Goal: Information Seeking & Learning: Find contact information

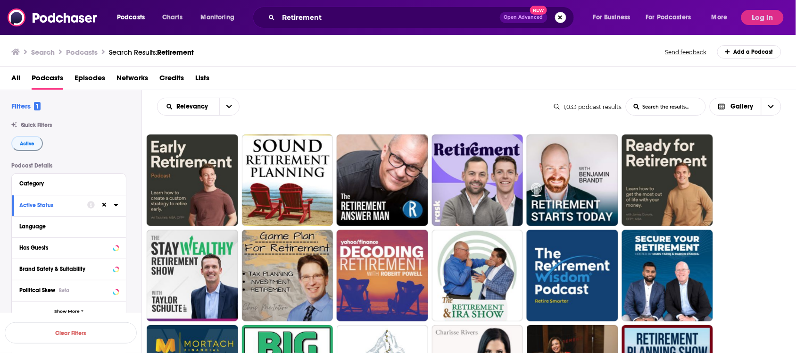
click at [562, 18] on button "Search podcasts, credits, & more..." at bounding box center [560, 17] width 11 height 11
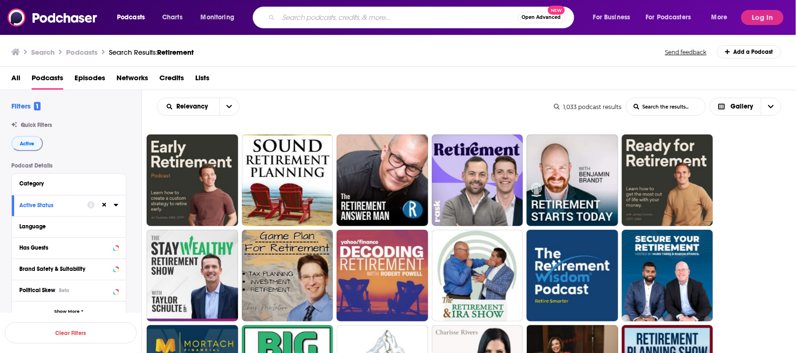
click at [357, 17] on input "Search podcasts, credits, & more..." at bounding box center [398, 17] width 239 height 15
type input "Grief"
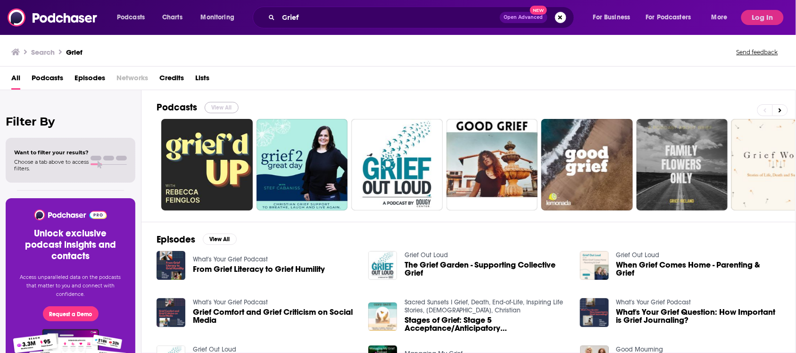
click at [227, 108] on button "View All" at bounding box center [222, 107] width 34 height 11
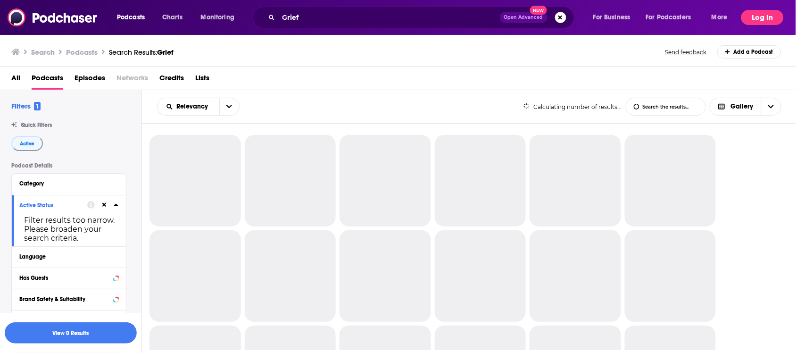
click at [746, 20] on button "Log In" at bounding box center [762, 17] width 42 height 15
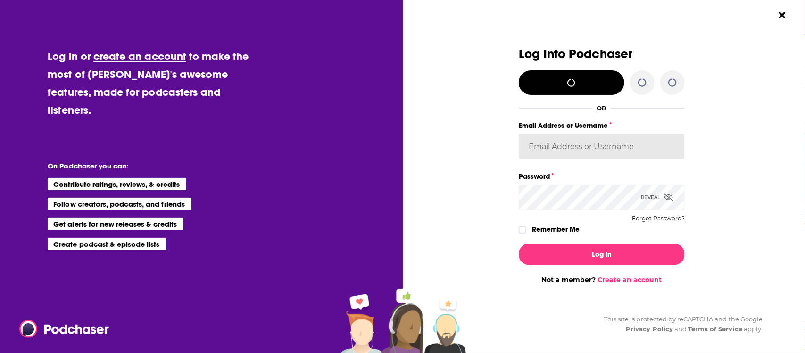
type input "[PERSON_NAME][EMAIL_ADDRESS][DOMAIN_NAME]"
click at [467, 195] on div "Dialog" at bounding box center [436, 165] width 166 height 237
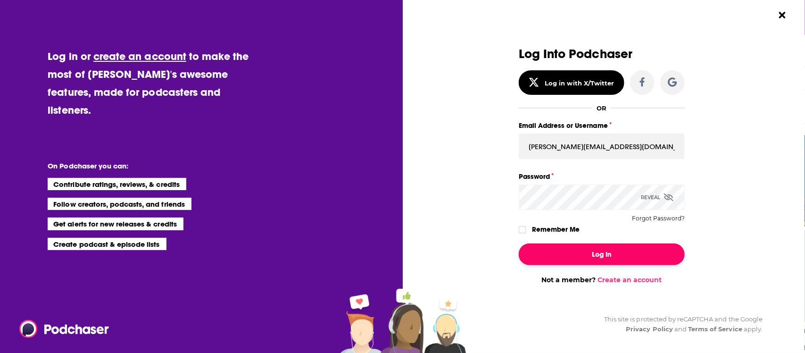
click at [579, 254] on button "Log In" at bounding box center [602, 254] width 166 height 22
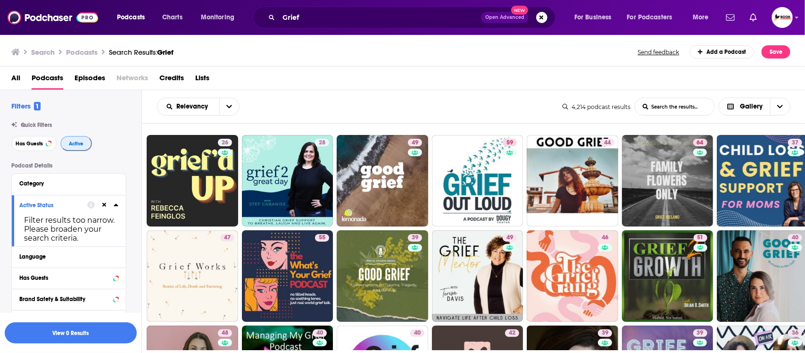
click at [78, 145] on span "Active" at bounding box center [76, 143] width 15 height 5
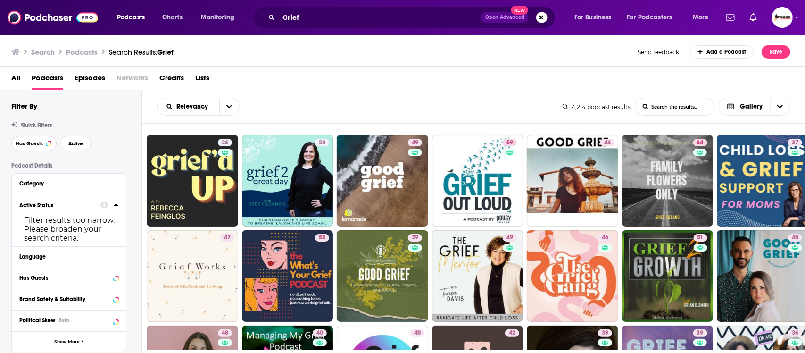
click at [32, 145] on span "Has Guests" at bounding box center [29, 143] width 27 height 5
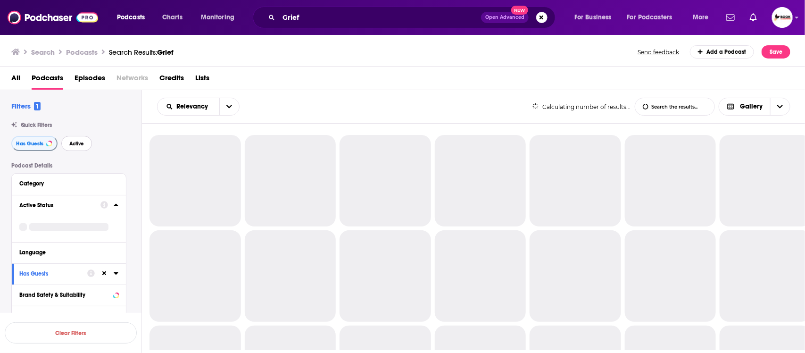
click at [78, 145] on span "Active" at bounding box center [76, 143] width 15 height 5
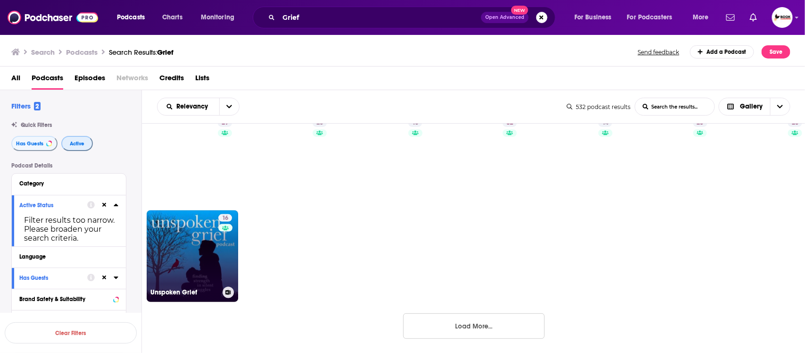
scroll to position [593, 0]
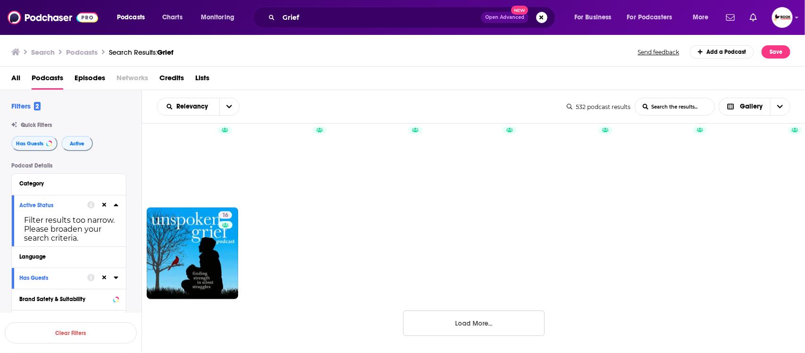
click at [463, 329] on button "Load More..." at bounding box center [473, 322] width 141 height 25
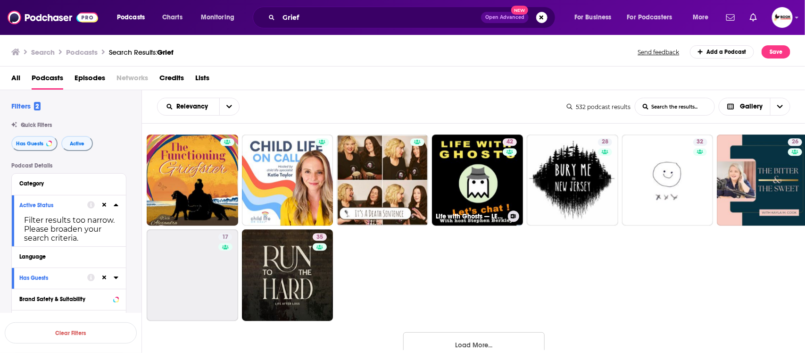
scroll to position [1258, 0]
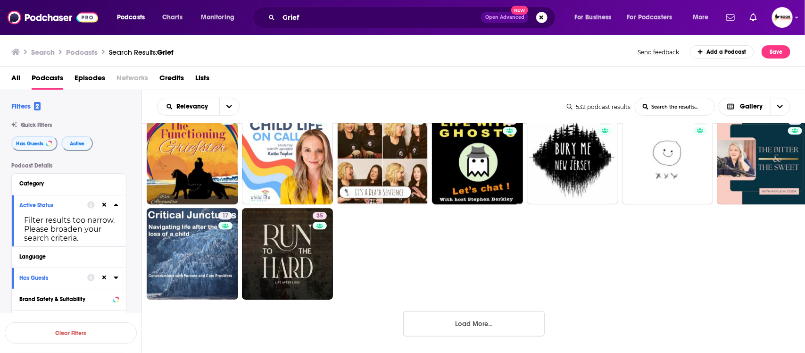
click at [512, 323] on button "Load More..." at bounding box center [473, 323] width 141 height 25
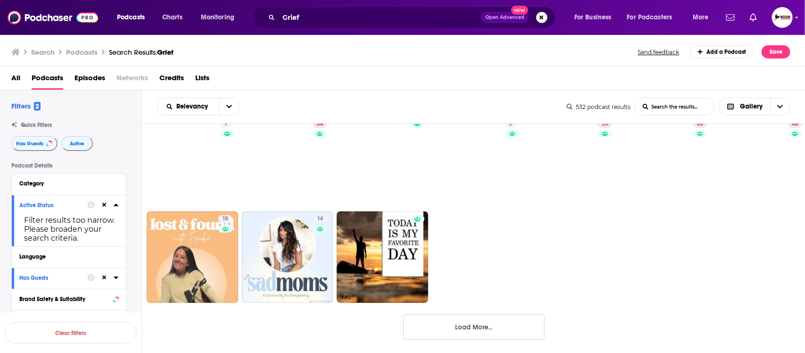
scroll to position [1923, 0]
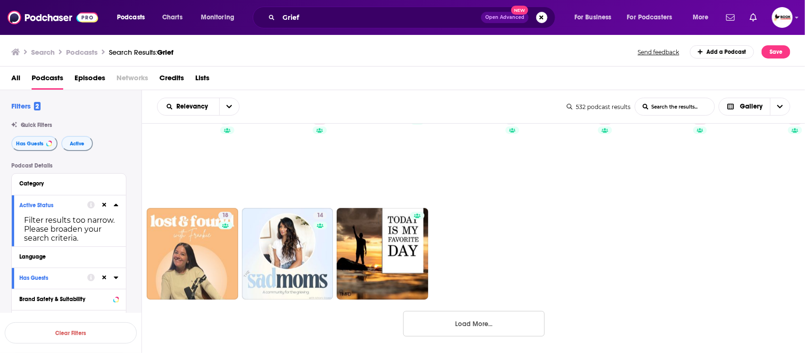
click at [525, 324] on button "Load More..." at bounding box center [473, 323] width 141 height 25
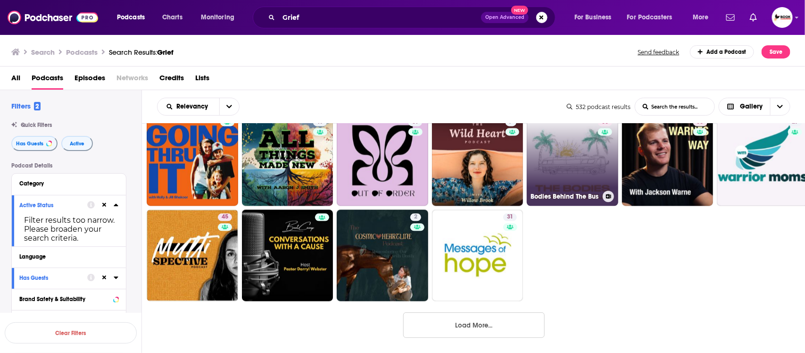
scroll to position [2589, 0]
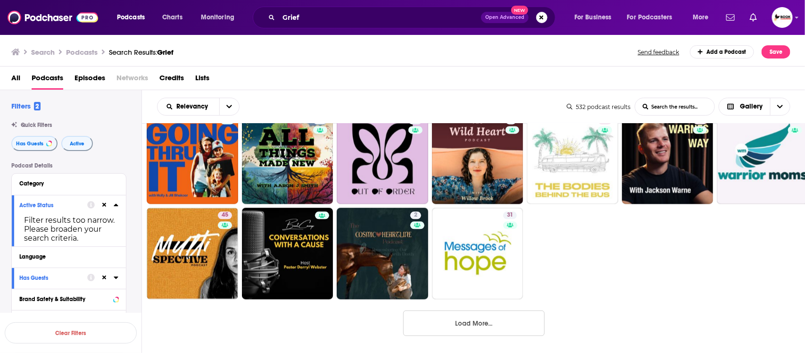
click at [509, 324] on button "Load More..." at bounding box center [473, 322] width 141 height 25
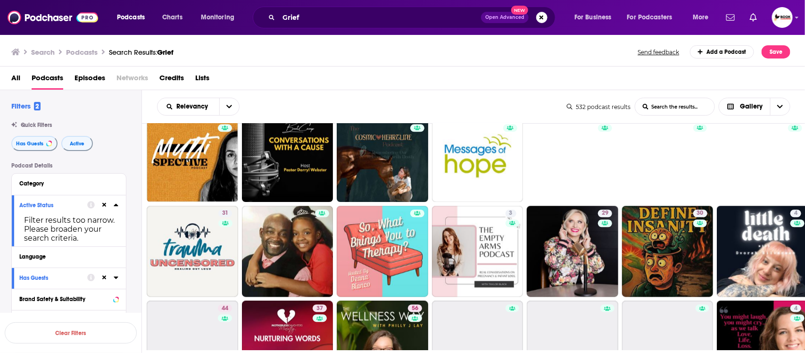
scroll to position [2707, 0]
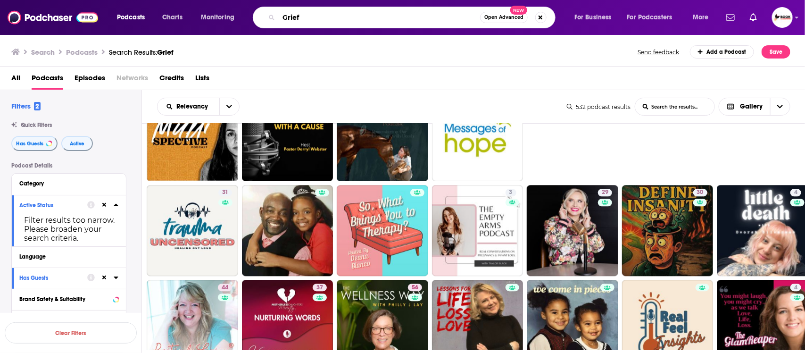
drag, startPoint x: 325, startPoint y: 19, endPoint x: 257, endPoint y: 19, distance: 67.9
click at [257, 19] on div "Grief Open Advanced New" at bounding box center [404, 18] width 303 height 22
paste input "chronic illness, holistic health"
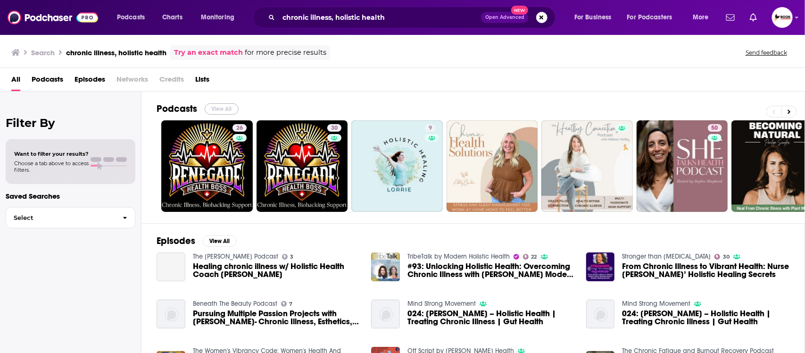
click at [236, 107] on button "View All" at bounding box center [222, 108] width 34 height 11
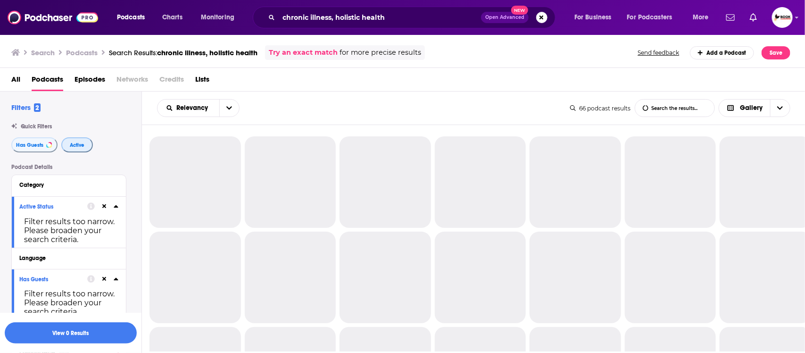
click at [78, 146] on span "Active" at bounding box center [77, 144] width 15 height 5
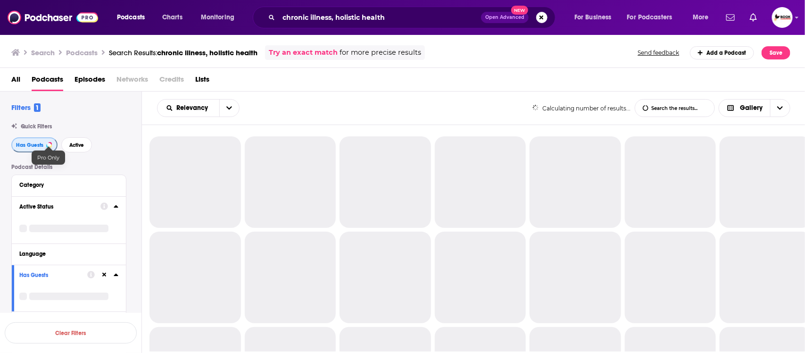
drag, startPoint x: 29, startPoint y: 146, endPoint x: 45, endPoint y: 147, distance: 15.6
click at [30, 147] on span "Has Guests" at bounding box center [29, 144] width 27 height 5
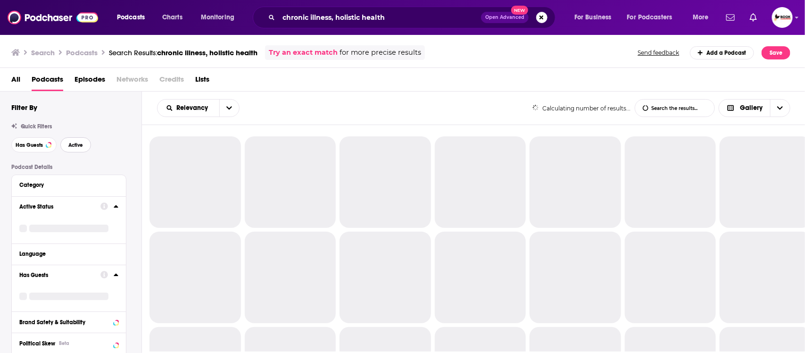
click at [75, 147] on span "Active" at bounding box center [75, 144] width 15 height 5
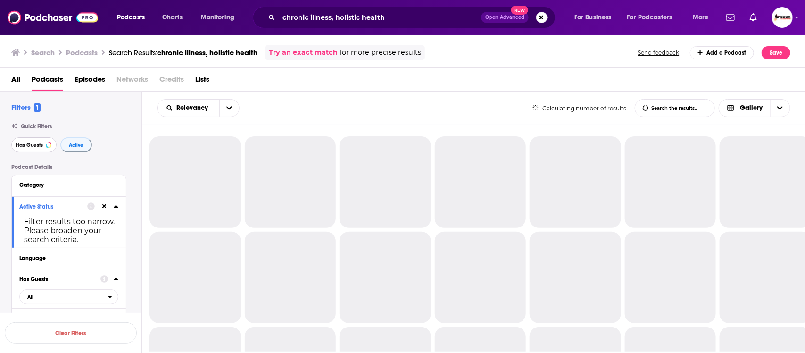
click at [36, 147] on span "Has Guests" at bounding box center [29, 144] width 27 height 5
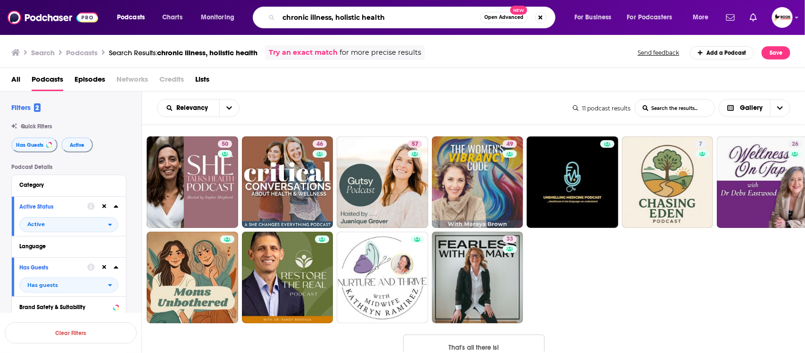
drag, startPoint x: 332, startPoint y: 21, endPoint x: 403, endPoint y: 17, distance: 71.8
click at [399, 17] on input "chronic illness, holistic health" at bounding box center [379, 17] width 201 height 15
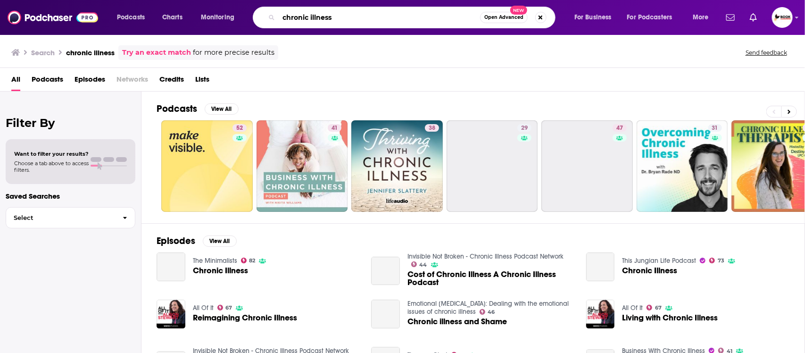
click at [364, 19] on input "chronic illness" at bounding box center [379, 17] width 201 height 15
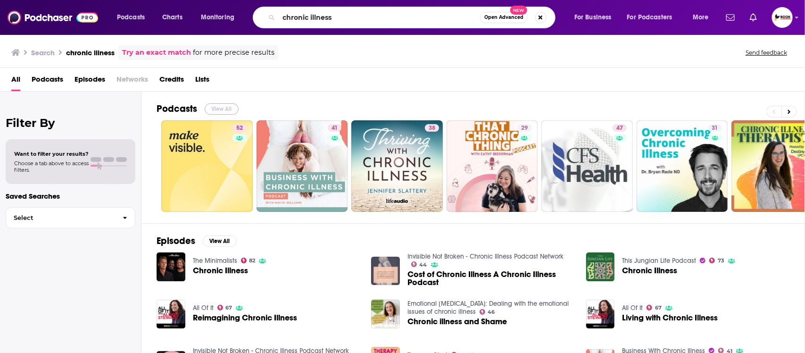
click at [227, 103] on button "View All" at bounding box center [222, 108] width 34 height 11
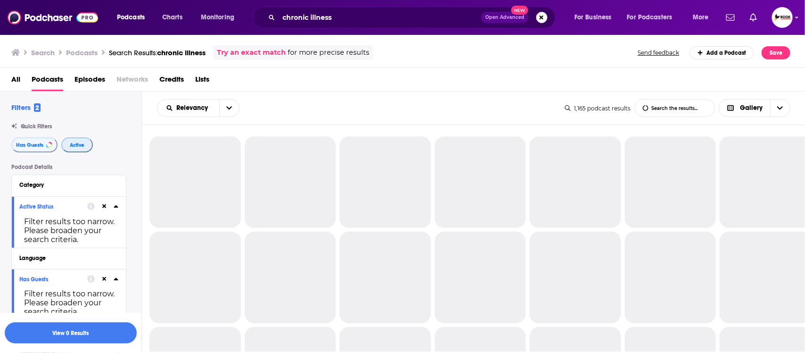
click at [80, 147] on span "Active" at bounding box center [77, 144] width 15 height 5
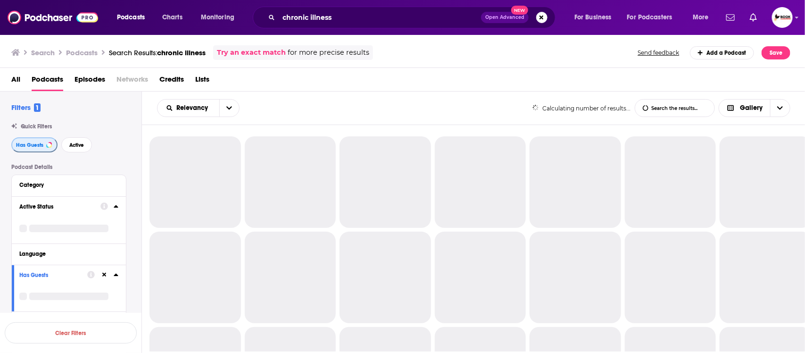
click at [23, 147] on span "Has Guests" at bounding box center [29, 144] width 27 height 5
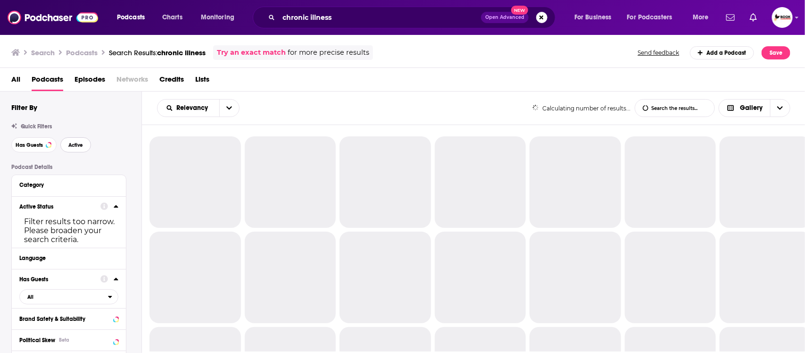
click at [85, 147] on button "Active" at bounding box center [75, 144] width 31 height 15
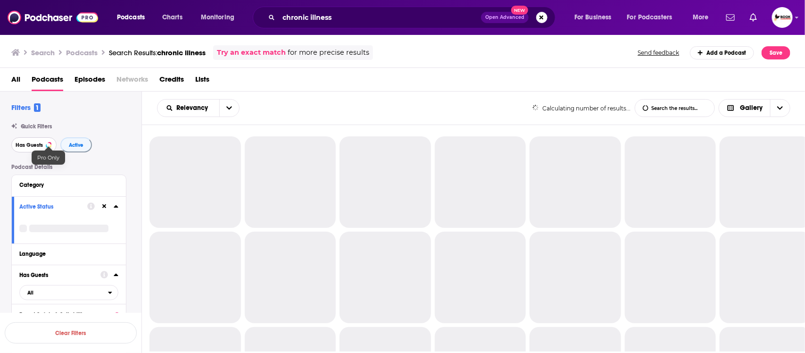
click at [38, 147] on span "Has Guests" at bounding box center [29, 144] width 27 height 5
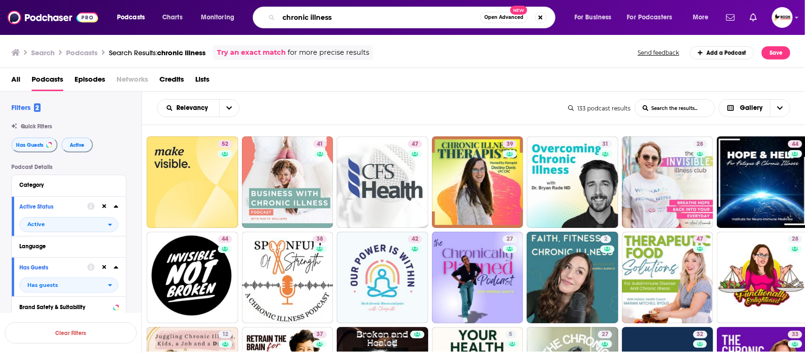
click at [354, 14] on input "chronic illness" at bounding box center [379, 17] width 201 height 15
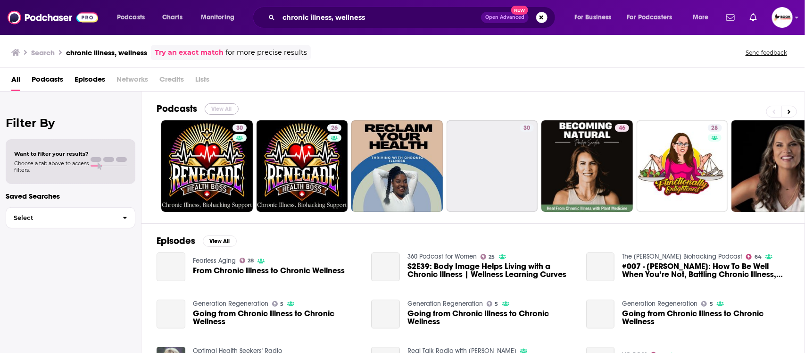
click at [230, 109] on button "View All" at bounding box center [222, 108] width 34 height 11
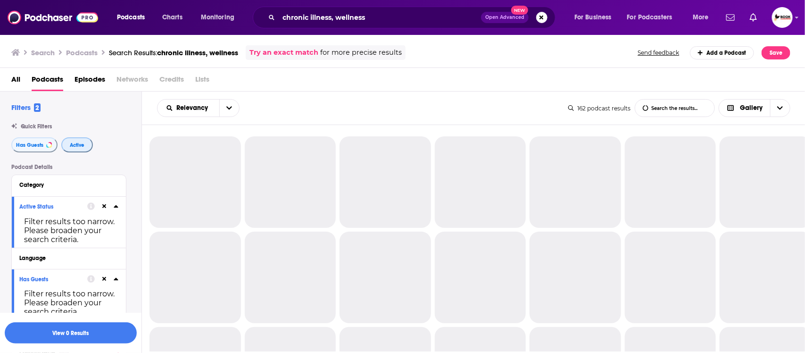
click at [78, 145] on span "Active" at bounding box center [77, 144] width 15 height 5
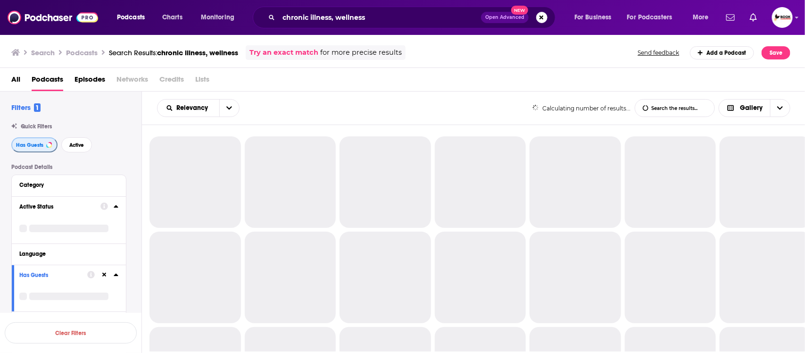
click at [53, 145] on button "Has Guests" at bounding box center [34, 144] width 46 height 15
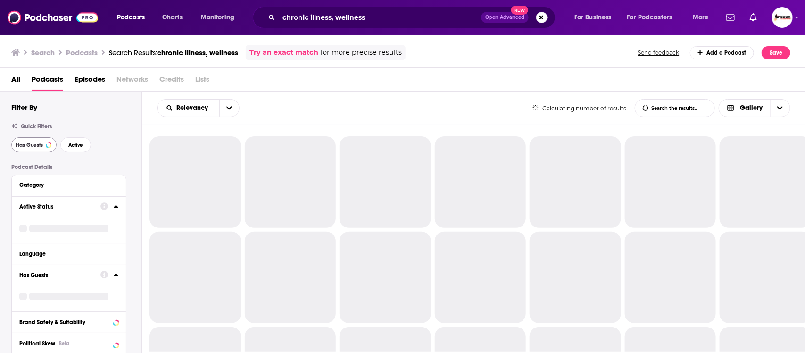
drag, startPoint x: 92, startPoint y: 147, endPoint x: 52, endPoint y: 147, distance: 40.1
click at [90, 147] on div "Has Guests Active" at bounding box center [76, 144] width 130 height 15
click at [28, 147] on span "Has Guests" at bounding box center [29, 144] width 27 height 5
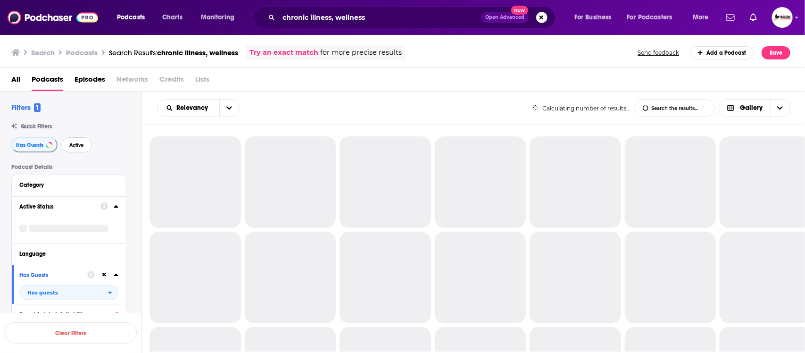
click at [81, 149] on button "Active" at bounding box center [76, 144] width 31 height 15
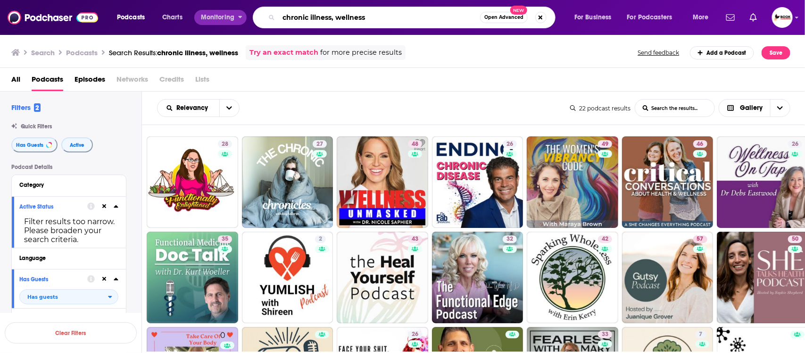
drag, startPoint x: 336, startPoint y: 17, endPoint x: 235, endPoint y: 15, distance: 101.4
click at [235, 15] on div "Podcasts Charts Monitoring chronic illness, wellness Open Advanced New For Busi…" at bounding box center [413, 18] width 607 height 22
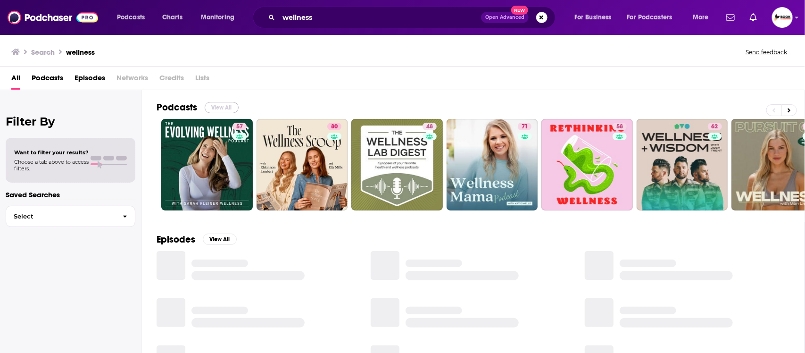
click at [230, 110] on button "View All" at bounding box center [222, 107] width 34 height 11
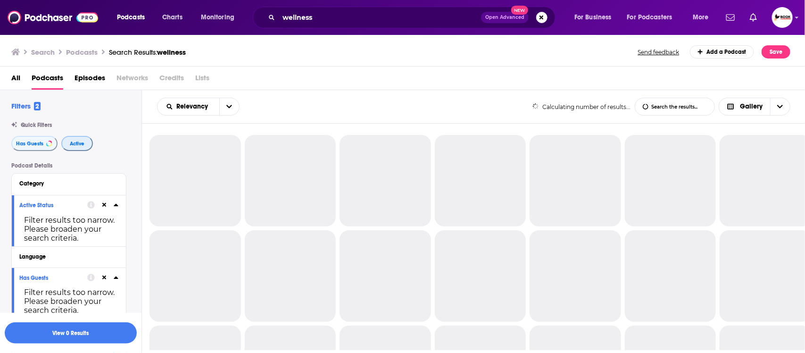
click at [74, 142] on span "Active" at bounding box center [77, 143] width 15 height 5
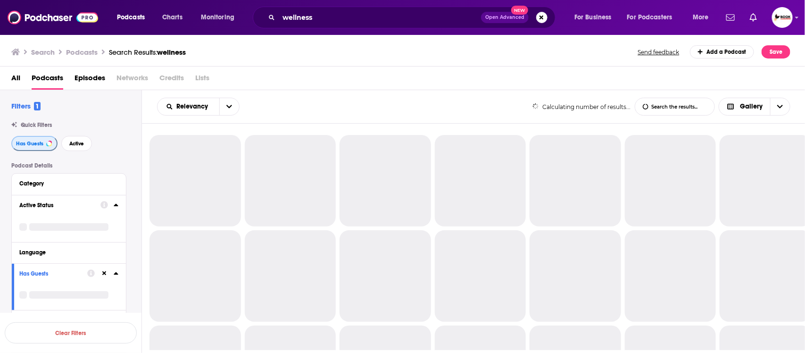
click at [21, 142] on span "Has Guests" at bounding box center [29, 143] width 27 height 5
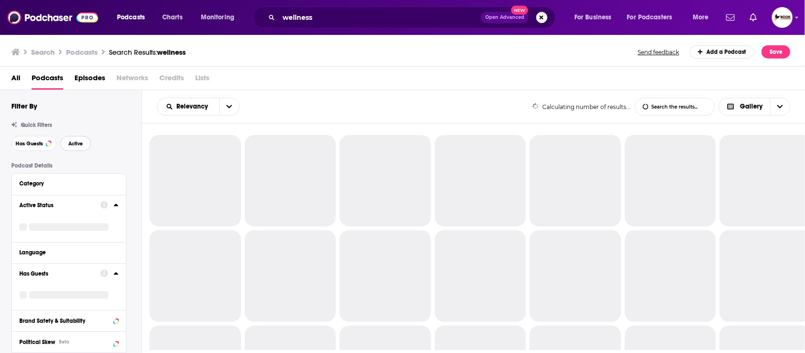
click at [68, 143] on span "Active" at bounding box center [75, 143] width 15 height 5
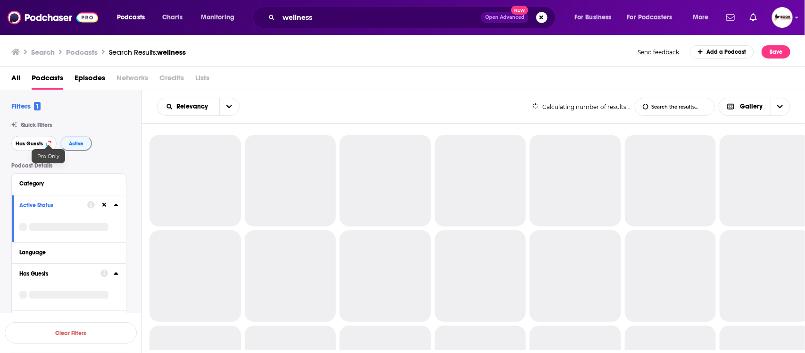
click at [27, 142] on span "Has Guests" at bounding box center [29, 143] width 27 height 5
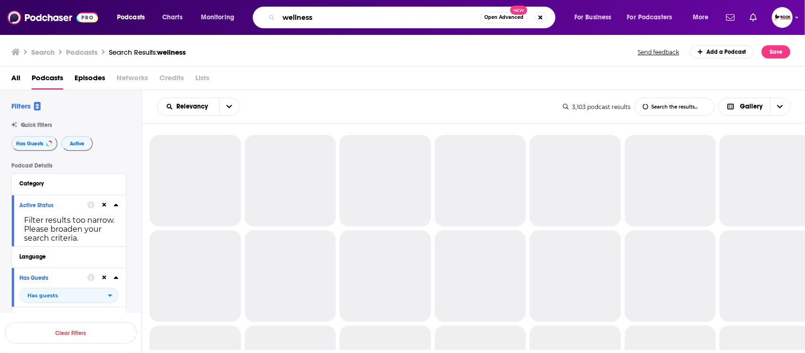
click at [351, 17] on input "wellness" at bounding box center [379, 17] width 201 height 15
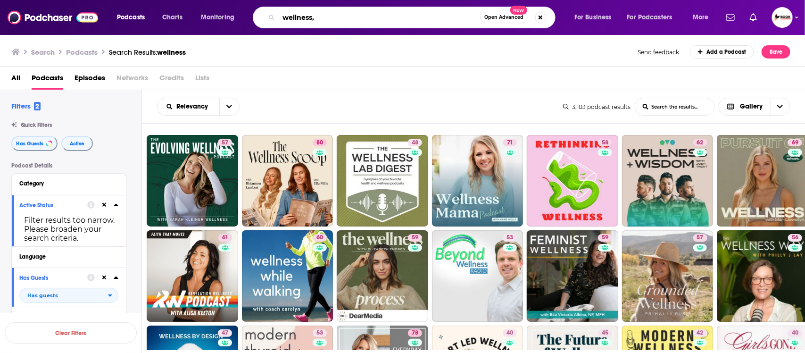
paste input "chronic illness,"
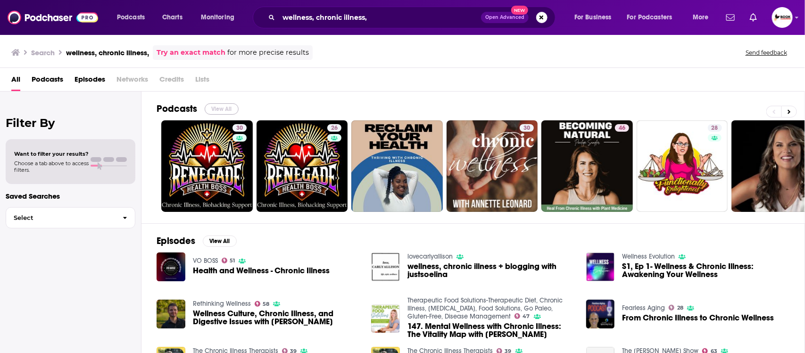
click at [230, 111] on button "View All" at bounding box center [222, 108] width 34 height 11
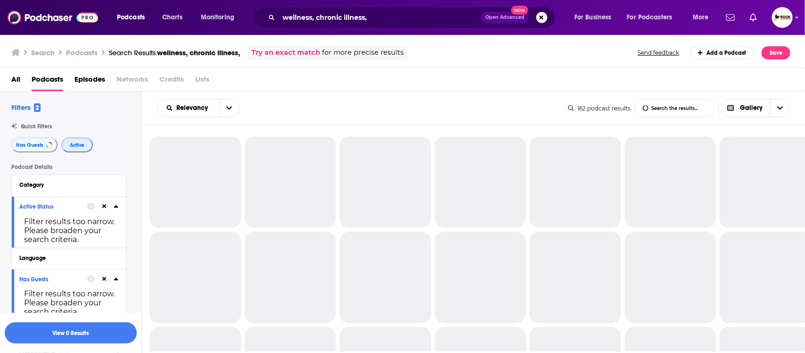
click at [85, 149] on button "Active" at bounding box center [77, 144] width 32 height 15
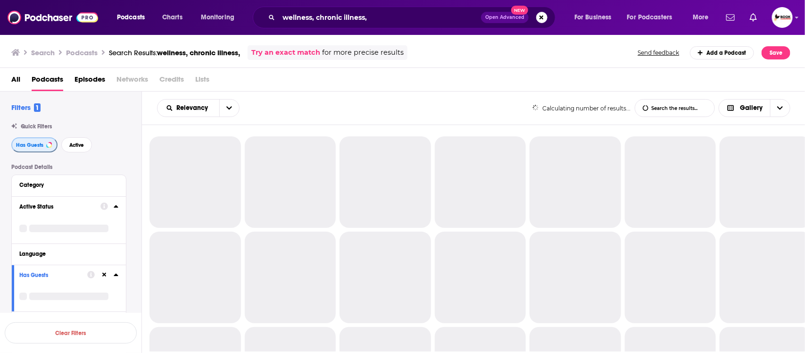
click at [28, 149] on button "Has Guests" at bounding box center [34, 144] width 46 height 15
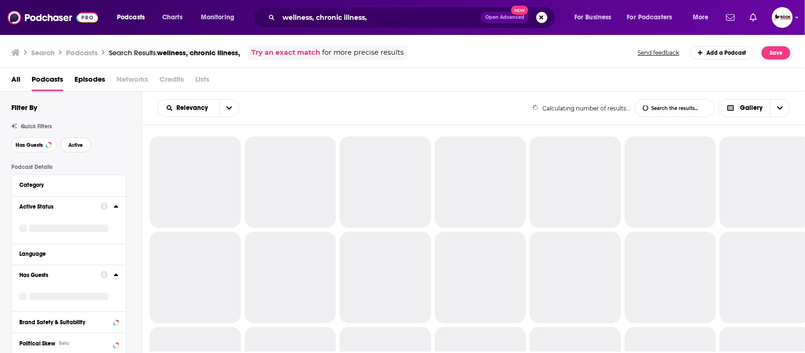
click at [72, 148] on span "Active" at bounding box center [75, 144] width 15 height 5
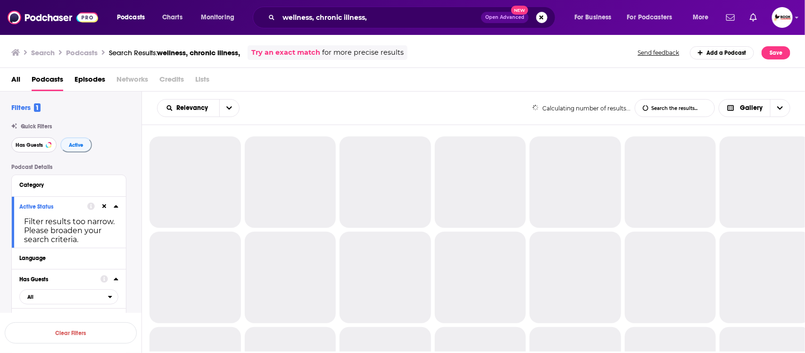
click at [38, 148] on span "Has Guests" at bounding box center [29, 144] width 27 height 5
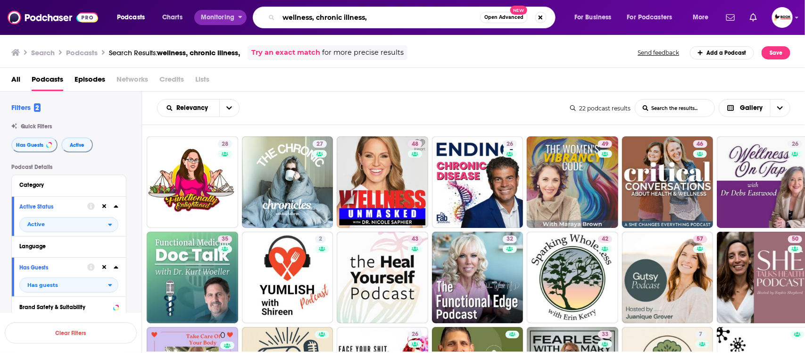
drag, startPoint x: 317, startPoint y: 19, endPoint x: 236, endPoint y: 17, distance: 80.7
click at [236, 17] on div "Podcasts Charts Monitoring wellness, chronic illness, Open Advanced New For Bus…" at bounding box center [413, 18] width 607 height 22
click at [299, 13] on div "Improve" at bounding box center [306, 17] width 24 height 8
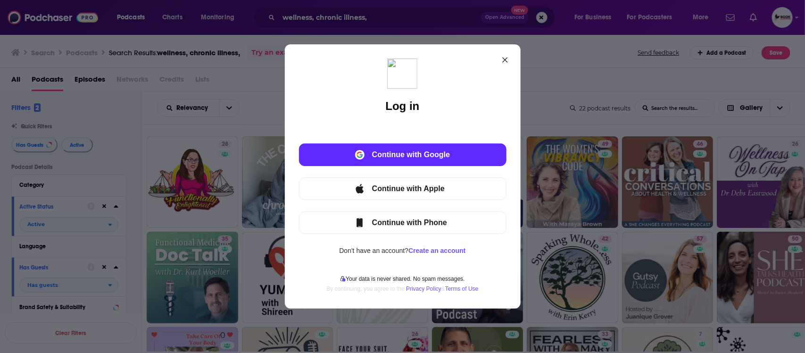
click at [505, 60] on icon at bounding box center [504, 60] width 5 height 5
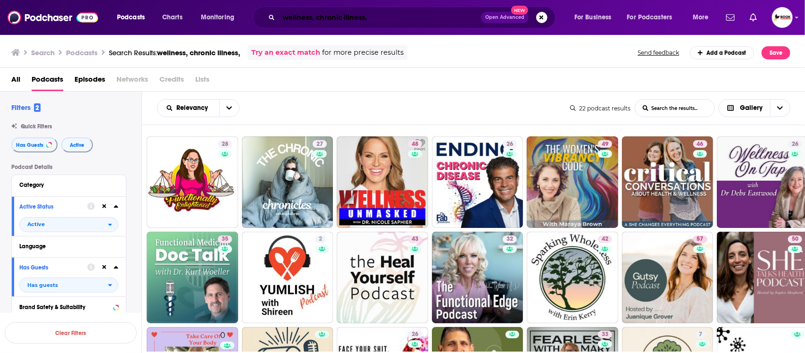
click at [293, 15] on input "wellness, chronic illness," at bounding box center [380, 17] width 202 height 15
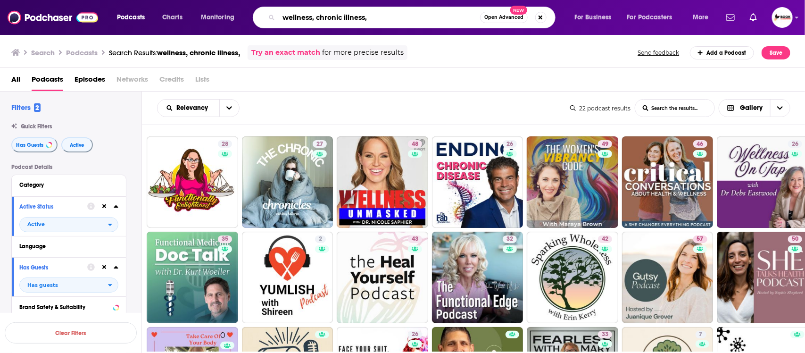
click at [293, 15] on input "wellness, chronic illness," at bounding box center [379, 17] width 201 height 15
paste input "nutrition"
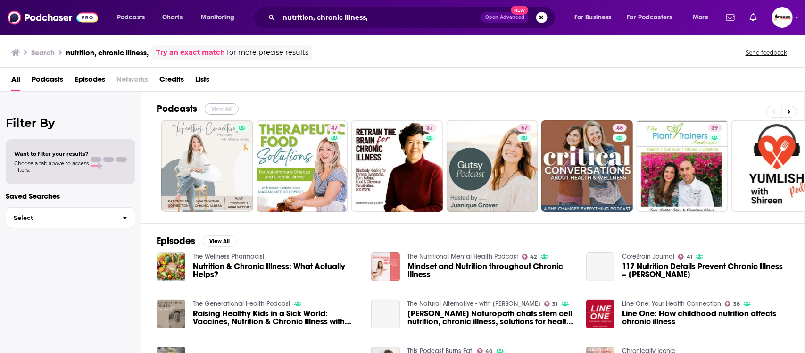
click at [226, 109] on button "View All" at bounding box center [222, 108] width 34 height 11
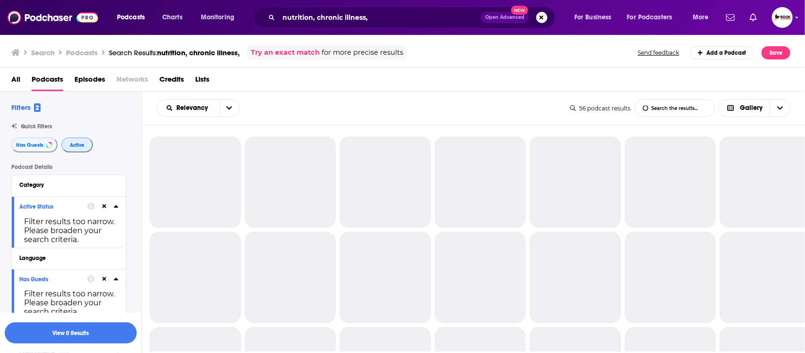
click at [79, 148] on span "Active" at bounding box center [77, 144] width 15 height 5
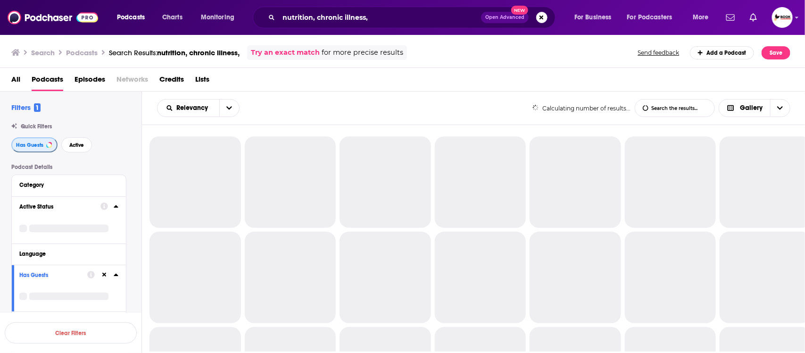
click at [41, 147] on span "Has Guests" at bounding box center [29, 144] width 27 height 5
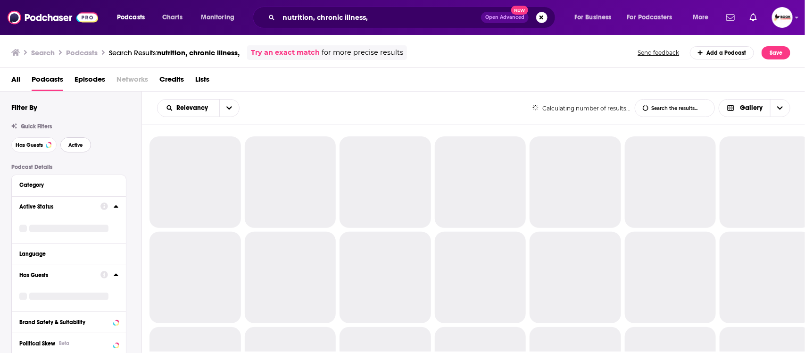
drag, startPoint x: 83, startPoint y: 147, endPoint x: 57, endPoint y: 147, distance: 25.9
click at [83, 147] on span "Active" at bounding box center [75, 144] width 15 height 5
click at [38, 147] on span "Has Guests" at bounding box center [29, 144] width 27 height 5
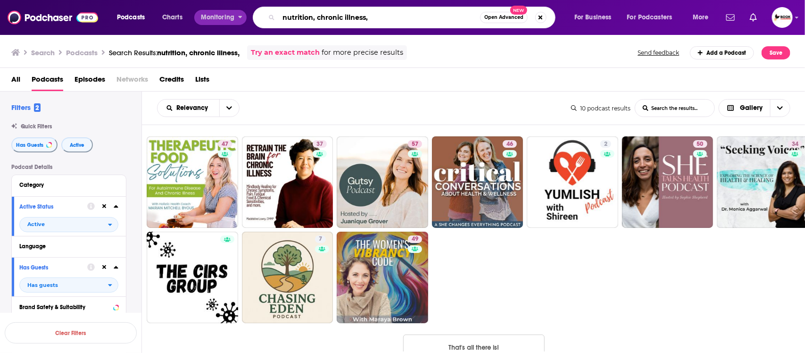
drag, startPoint x: 318, startPoint y: 18, endPoint x: 225, endPoint y: 18, distance: 93.4
click at [225, 18] on div "Podcasts Charts Monitoring nutrition, chronic illness, Open Advanced New For Bu…" at bounding box center [413, 18] width 607 height 22
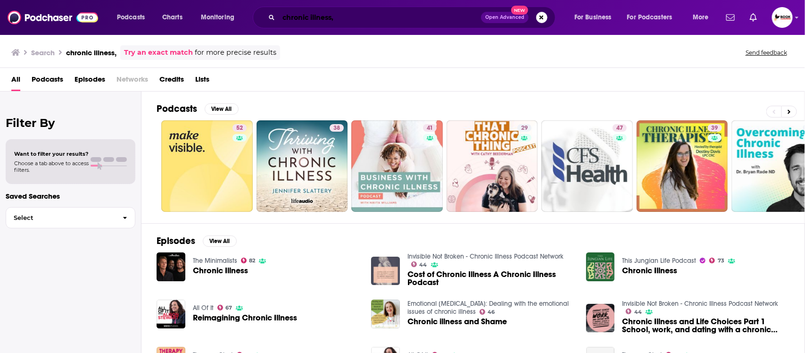
click at [346, 19] on input "chronic illness," at bounding box center [380, 17] width 202 height 15
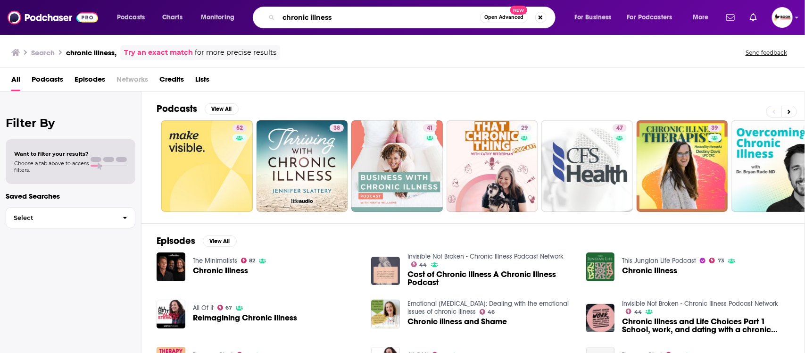
type input "chronic illness"
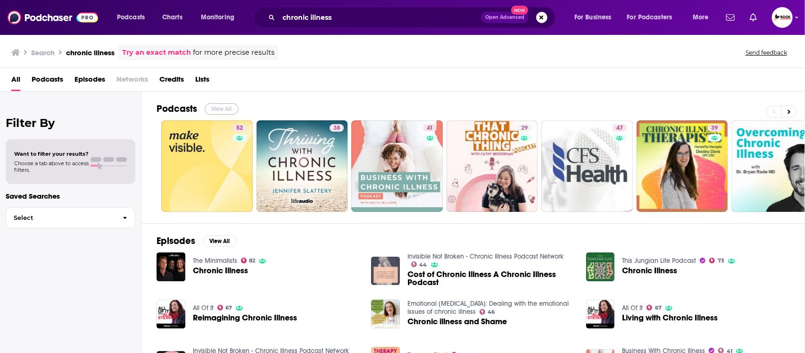
click at [218, 111] on button "View All" at bounding box center [222, 108] width 34 height 11
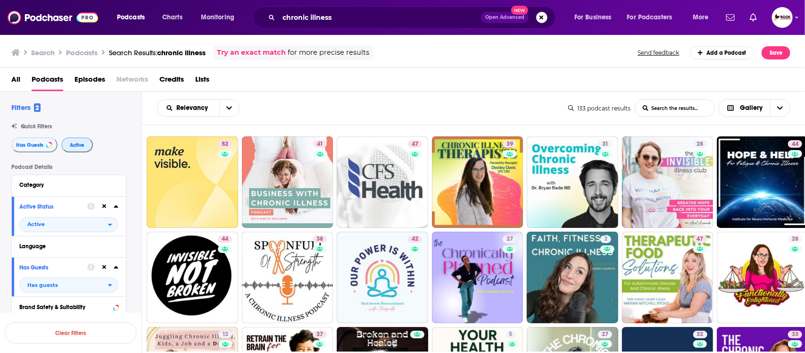
click at [70, 147] on span "Active" at bounding box center [77, 144] width 15 height 5
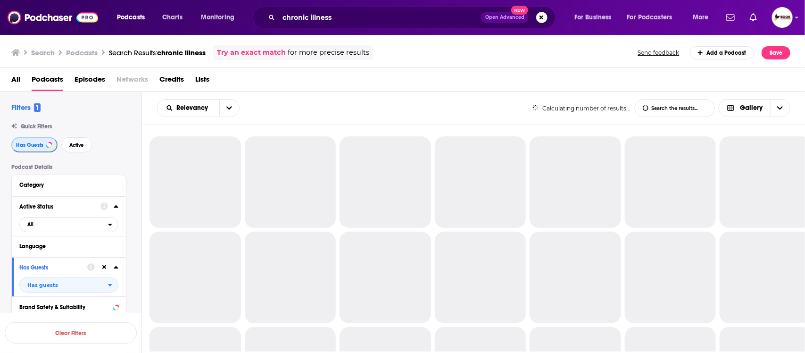
click at [33, 147] on span "Has Guests" at bounding box center [29, 144] width 27 height 5
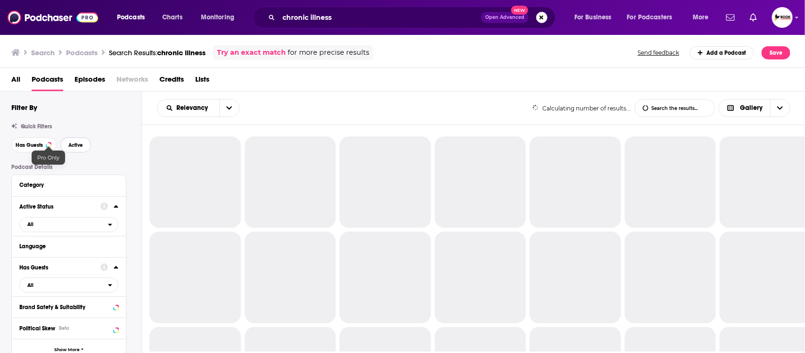
click at [81, 146] on span "Active" at bounding box center [75, 144] width 15 height 5
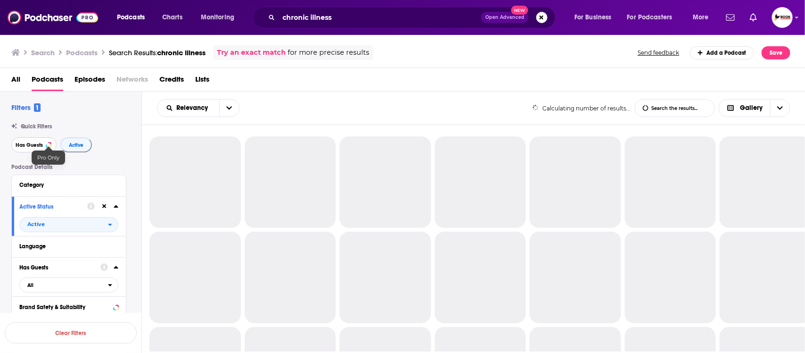
click at [37, 146] on span "Has Guests" at bounding box center [29, 144] width 27 height 5
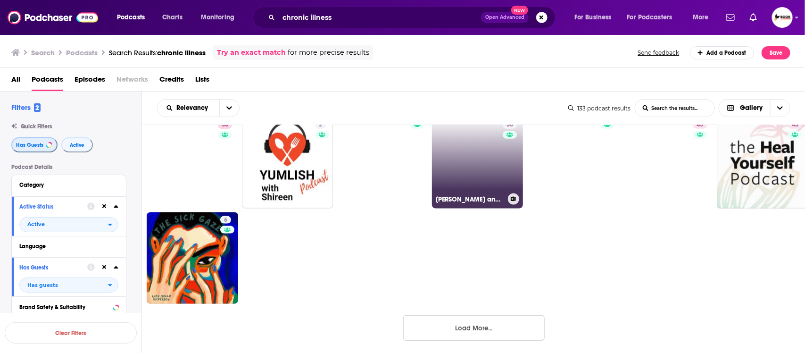
scroll to position [593, 0]
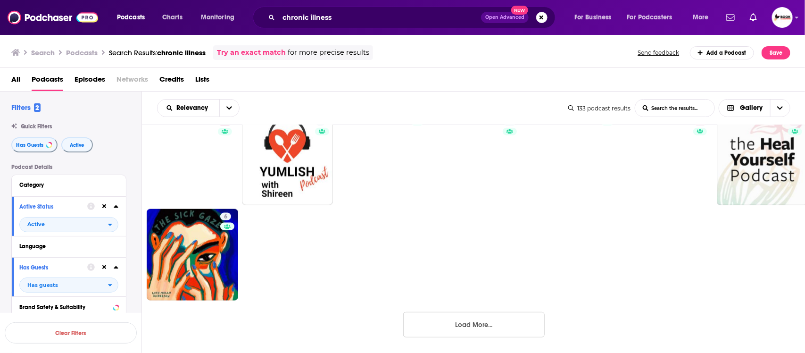
click at [487, 329] on button "Load More..." at bounding box center [473, 324] width 141 height 25
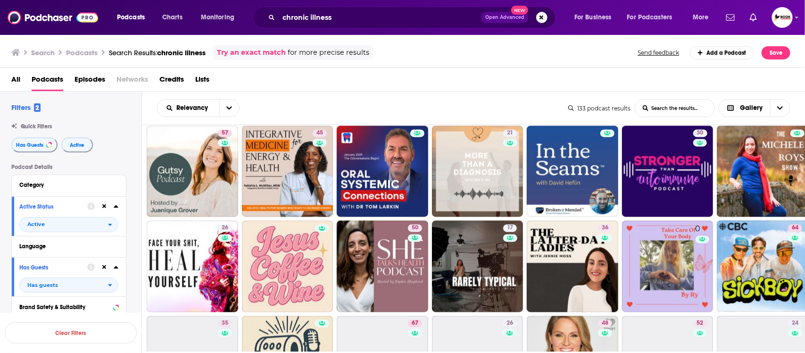
scroll to position [887, 0]
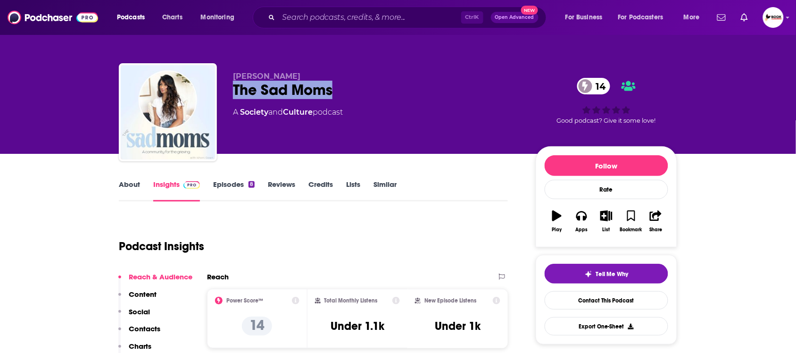
drag, startPoint x: 234, startPoint y: 93, endPoint x: 331, endPoint y: 93, distance: 96.7
click at [331, 93] on div "The Sad Moms 14" at bounding box center [377, 90] width 288 height 18
copy h2 "The Sad Moms"
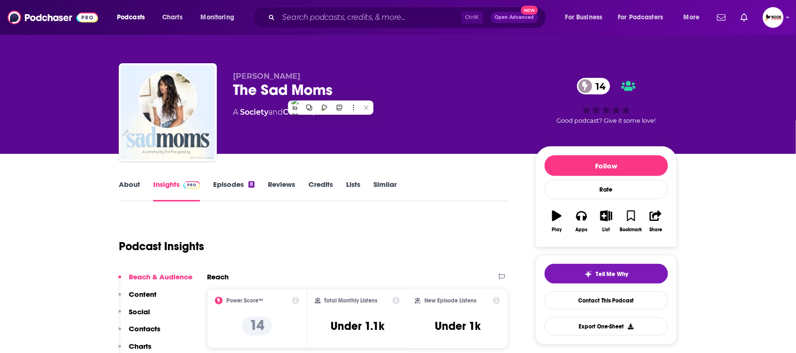
click at [375, 76] on p "Ishani Gowri" at bounding box center [377, 76] width 288 height 9
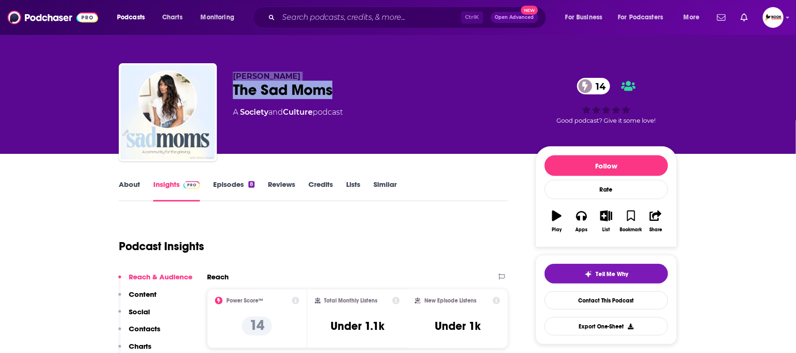
drag, startPoint x: 350, startPoint y: 89, endPoint x: 225, endPoint y: 76, distance: 125.6
click at [225, 76] on div "Ishani Gowri The Sad Moms 14 A Society and Culture podcast 14 Good podcast? Giv…" at bounding box center [398, 114] width 558 height 102
copy div "Ishani Gowri The Sad Moms"
click at [145, 329] on p "Contacts" at bounding box center [145, 328] width 32 height 9
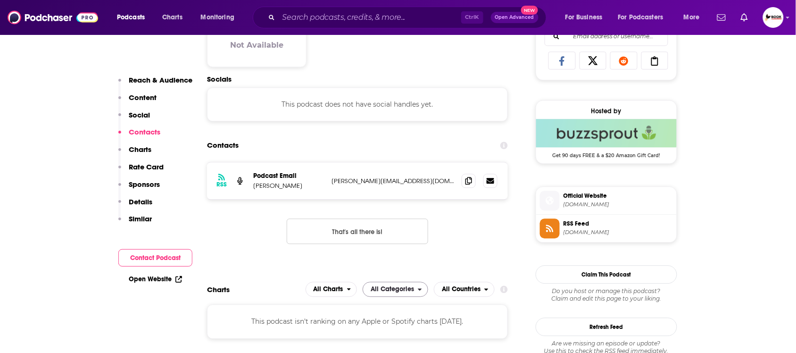
scroll to position [632, 0]
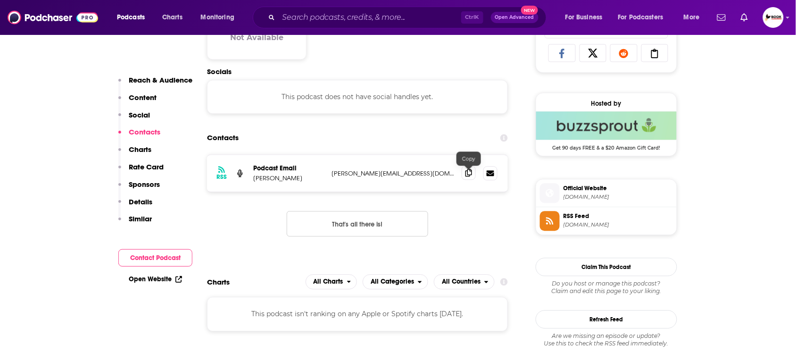
click at [468, 179] on span at bounding box center [469, 173] width 14 height 14
click at [177, 277] on icon at bounding box center [178, 279] width 7 height 7
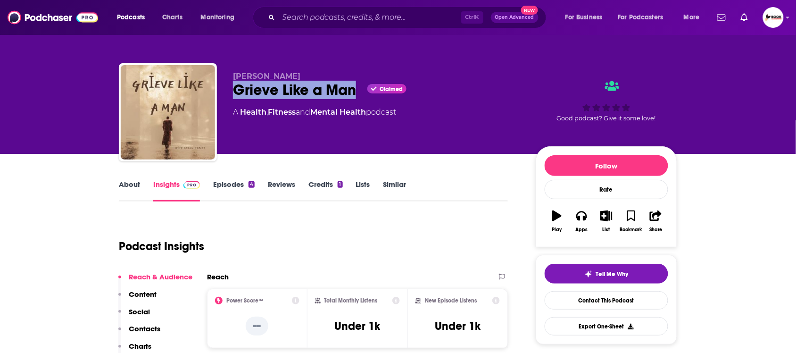
drag, startPoint x: 357, startPoint y: 91, endPoint x: 234, endPoint y: 91, distance: 122.6
click at [234, 91] on div "Grieve Like a Man Claimed" at bounding box center [377, 90] width 288 height 18
copy h2 "Grieve Like a Man"
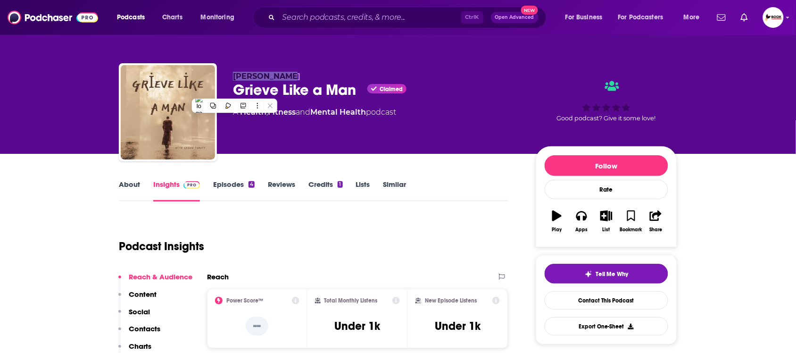
drag, startPoint x: 309, startPoint y: 67, endPoint x: 232, endPoint y: 73, distance: 77.1
click at [232, 73] on div "Shaun Tabatt Grieve Like a Man Claimed A Health , Fitness and Mental Health pod…" at bounding box center [398, 114] width 558 height 102
copy span "Shaun Tabatt"
click at [151, 331] on p "Contacts" at bounding box center [145, 328] width 32 height 9
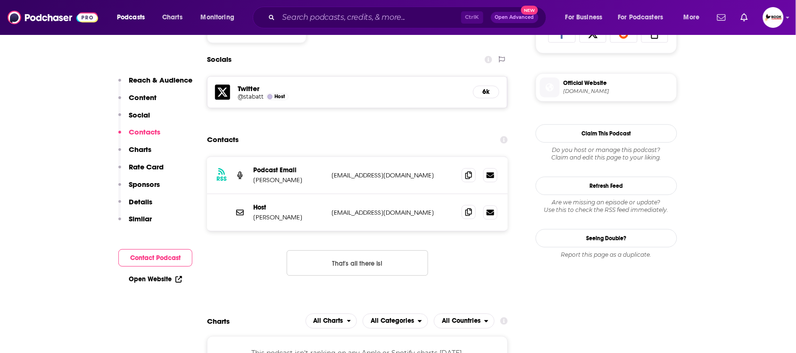
scroll to position [653, 0]
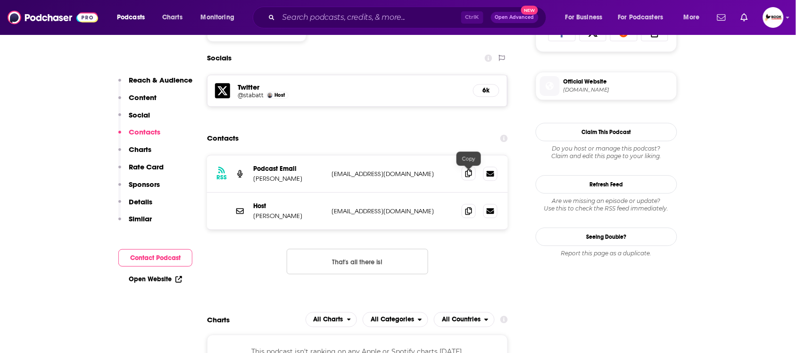
click at [468, 174] on icon at bounding box center [468, 173] width 7 height 8
click at [465, 212] on icon at bounding box center [468, 211] width 7 height 8
click at [163, 283] on link "Open Website" at bounding box center [155, 279] width 53 height 8
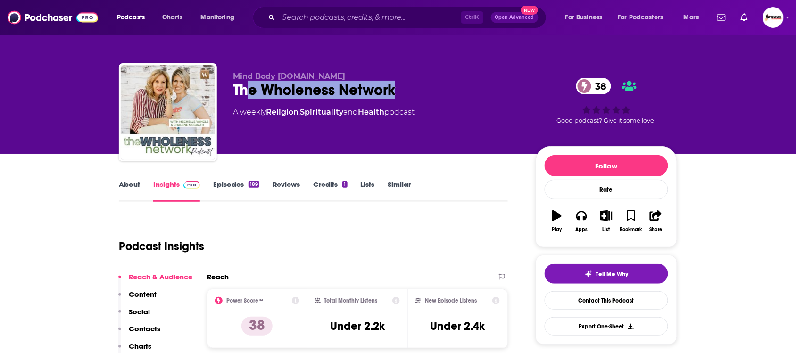
drag, startPoint x: 421, startPoint y: 93, endPoint x: 185, endPoint y: 134, distance: 239.4
click at [218, 100] on div "Mind Body Spirit.fm The Wholeness Network 38 A weekly Religion , Spirituality a…" at bounding box center [398, 114] width 558 height 102
click at [126, 185] on link "About" at bounding box center [129, 191] width 21 height 22
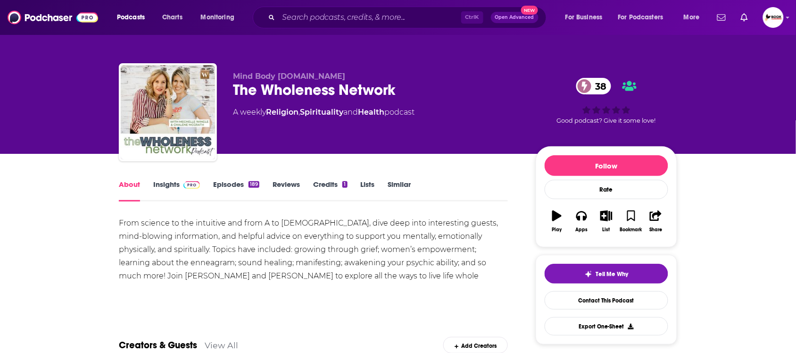
click at [174, 182] on link "Insights" at bounding box center [176, 191] width 47 height 22
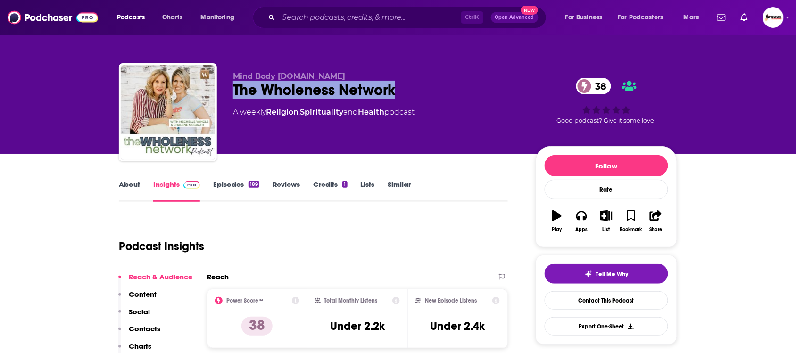
drag, startPoint x: 413, startPoint y: 87, endPoint x: 232, endPoint y: 90, distance: 181.1
click at [232, 90] on div "Mind Body Spirit.fm The Wholeness Network 38 A weekly Religion , Spirituality a…" at bounding box center [398, 114] width 558 height 102
copy h2 "The Wholeness Network"
click at [126, 184] on link "About" at bounding box center [129, 191] width 21 height 22
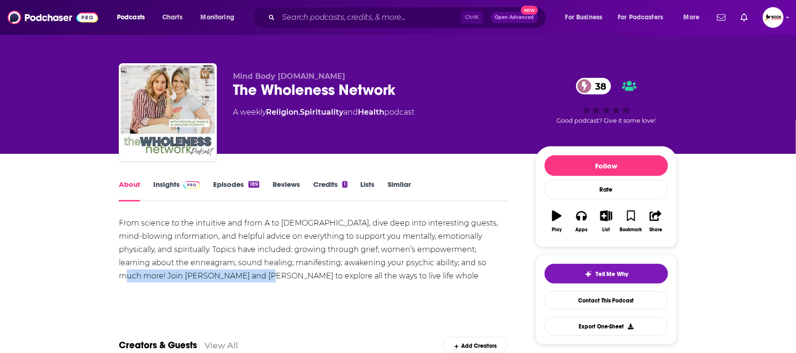
drag, startPoint x: 121, startPoint y: 276, endPoint x: 265, endPoint y: 279, distance: 143.8
click at [265, 279] on div "From science to the intuitive and from A to Zen, dive deep into interesting gue…" at bounding box center [313, 249] width 389 height 66
copy div "Mechelle Wingle and Chalene McGrath"
click at [164, 183] on link "Insights" at bounding box center [176, 191] width 47 height 22
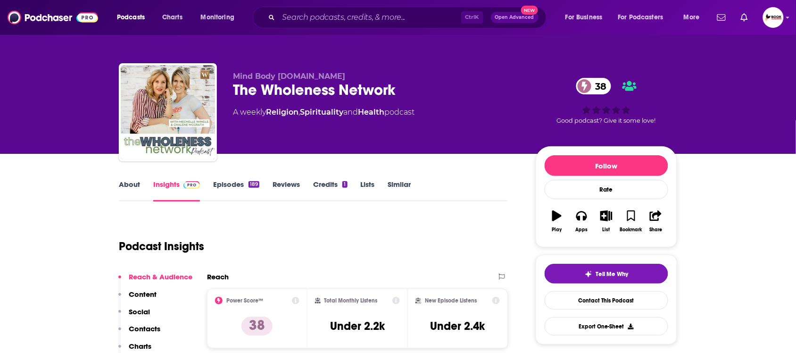
click at [150, 329] on p "Contacts" at bounding box center [145, 328] width 32 height 9
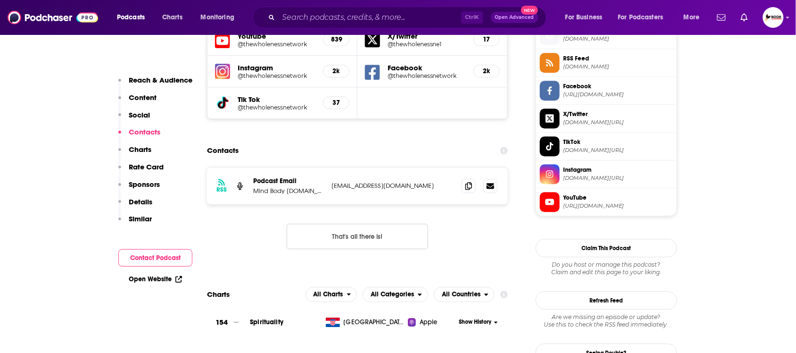
scroll to position [715, 0]
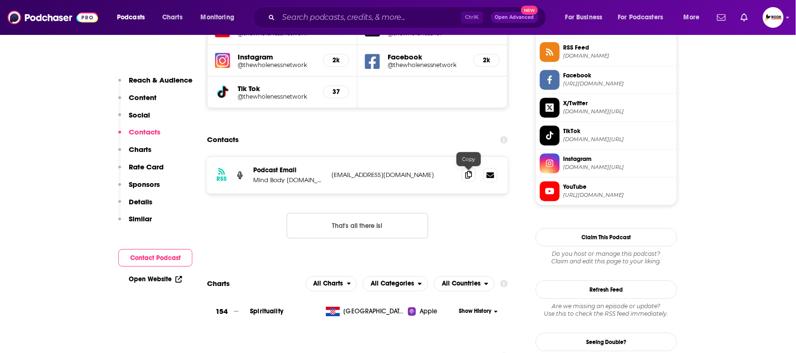
click at [472, 177] on icon at bounding box center [468, 175] width 7 height 8
click at [174, 279] on link "Open Website" at bounding box center [155, 279] width 53 height 8
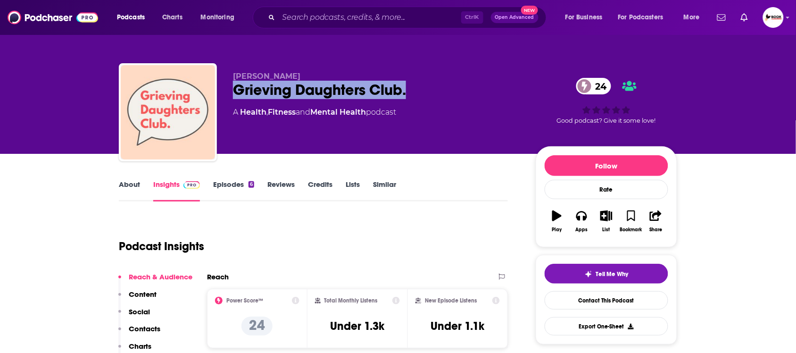
drag, startPoint x: 413, startPoint y: 90, endPoint x: 222, endPoint y: 90, distance: 191.5
click at [222, 90] on div "Elle Ulliott Grieving Daughters Club. 24 A Health , Fitness and Mental Health p…" at bounding box center [398, 114] width 558 height 102
copy h2 "Grieving Daughters Club."
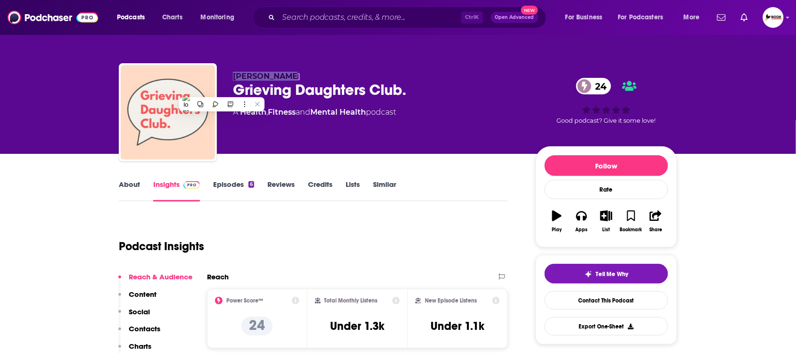
drag, startPoint x: 319, startPoint y: 71, endPoint x: 231, endPoint y: 72, distance: 88.2
click at [231, 72] on div "Elle Ulliott Grieving Daughters Club. 24 A Health , Fitness and Mental Health p…" at bounding box center [398, 114] width 558 height 102
copy span "Elle Ulliott"
click at [140, 328] on p "Contacts" at bounding box center [145, 328] width 32 height 9
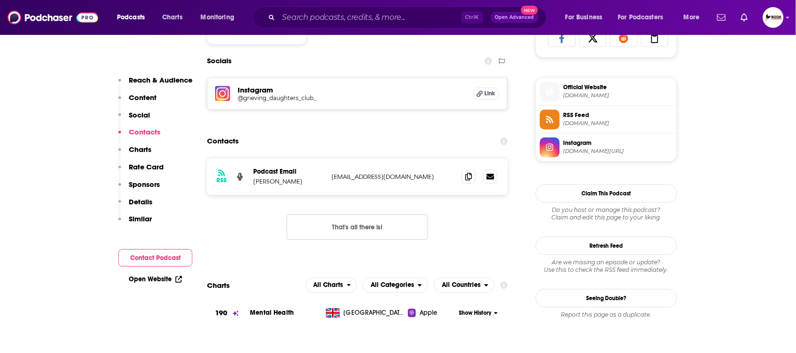
scroll to position [650, 0]
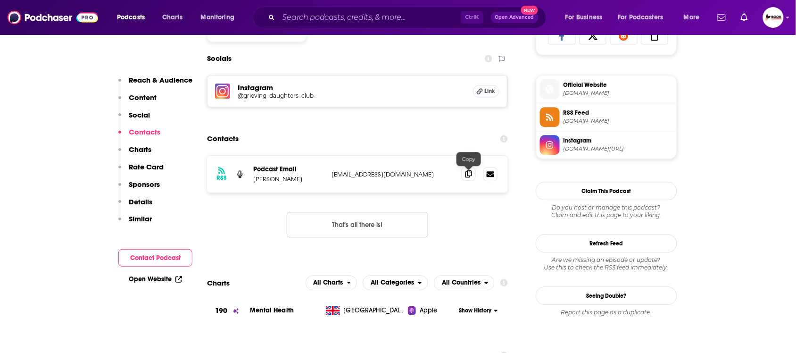
click at [467, 176] on icon at bounding box center [468, 174] width 7 height 8
click at [168, 277] on link "Open Website" at bounding box center [155, 279] width 53 height 8
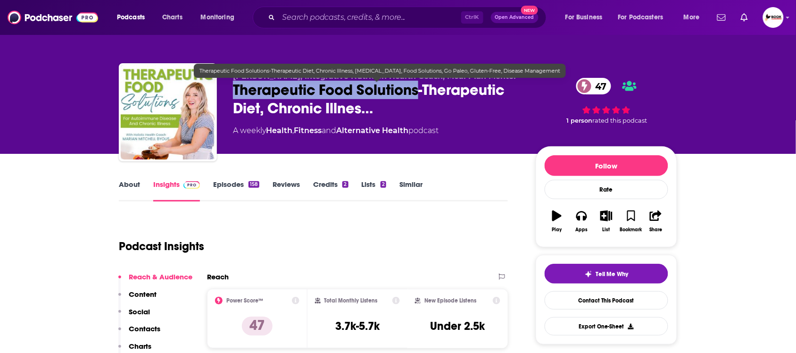
drag, startPoint x: 232, startPoint y: 98, endPoint x: 418, endPoint y: 98, distance: 185.8
click at [418, 98] on div "Marian Mitchell, Integrative Nutrition Health Coach, Meal Plan Mentor Therapeut…" at bounding box center [398, 114] width 558 height 102
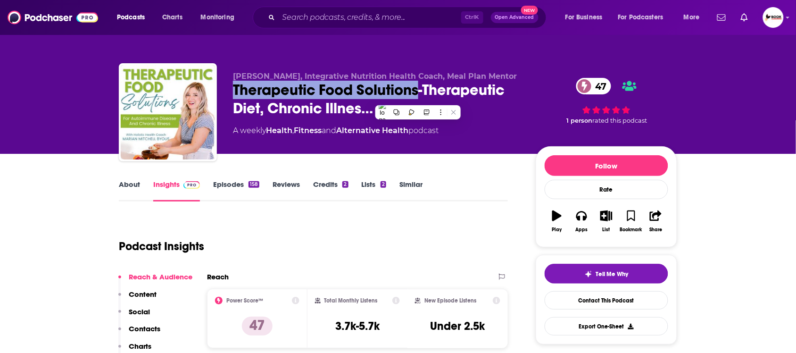
copy h2 "Therapeutic Food Solutions"
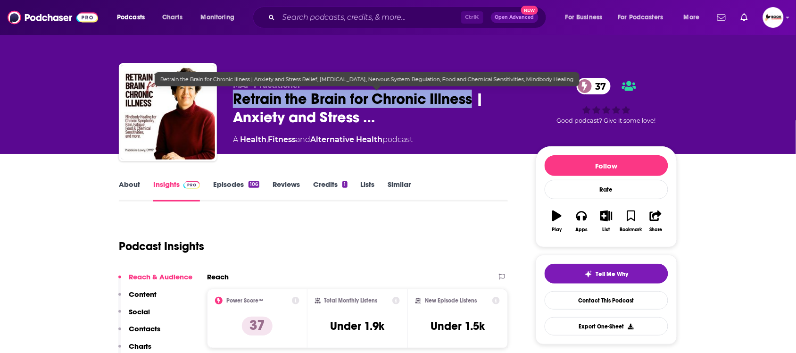
drag, startPoint x: 232, startPoint y: 107, endPoint x: 473, endPoint y: 101, distance: 241.0
click at [473, 101] on div "Madeleine Lowry | Neural Retraining for Chronic Illness Specialist & MAP Practi…" at bounding box center [398, 114] width 558 height 102
copy h2 "Retrain the Brain for Chronic Illness"
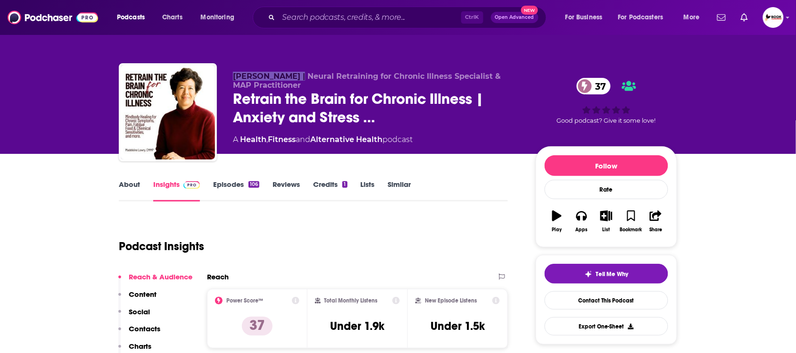
drag, startPoint x: 227, startPoint y: 75, endPoint x: 301, endPoint y: 74, distance: 74.0
click at [301, 74] on div "Madeleine Lowry | Neural Retraining for Chronic Illness Specialist & MAP Practi…" at bounding box center [398, 114] width 558 height 102
copy span "Madeleine Lowry"
click at [157, 328] on p "Contacts" at bounding box center [145, 328] width 32 height 9
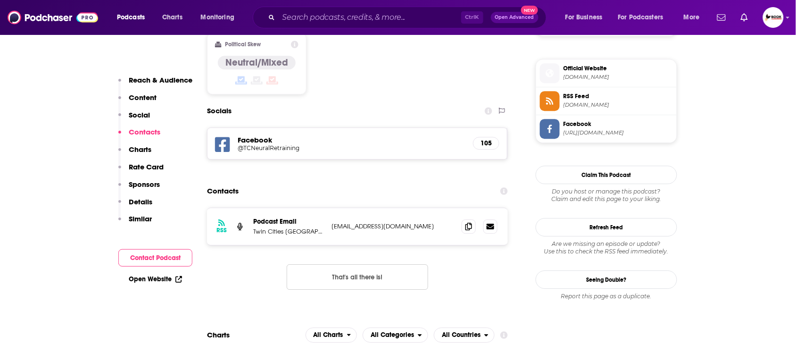
scroll to position [767, 0]
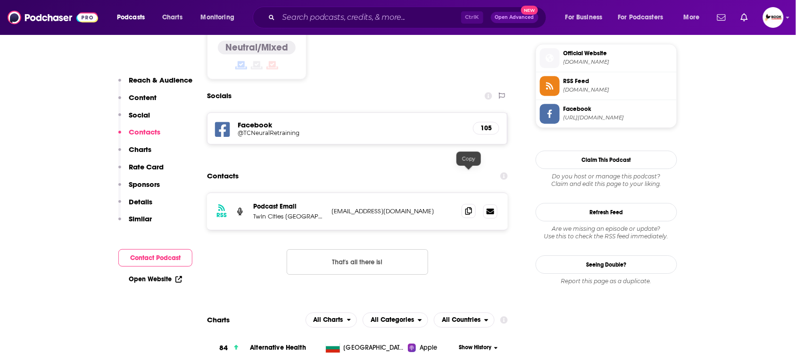
click at [470, 207] on icon at bounding box center [468, 211] width 7 height 8
click at [177, 276] on icon at bounding box center [178, 279] width 7 height 7
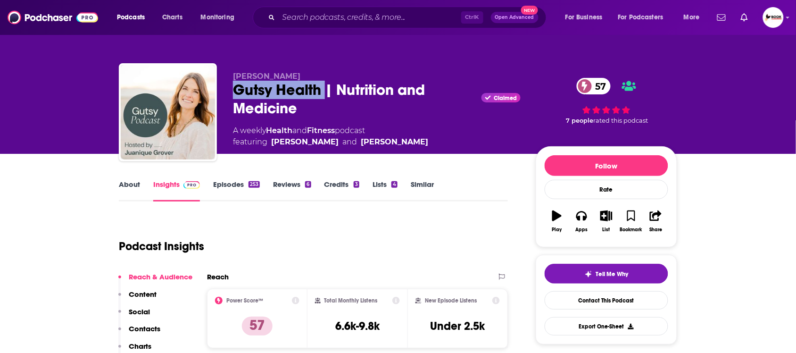
drag, startPoint x: 234, startPoint y: 93, endPoint x: 325, endPoint y: 93, distance: 91.5
click at [325, 93] on div "Gutsy Health | Nutrition and Medicine Claimed 57" at bounding box center [377, 99] width 288 height 37
copy h2 "Gutsy Health"
drag, startPoint x: 303, startPoint y: 72, endPoint x: 244, endPoint y: 75, distance: 59.1
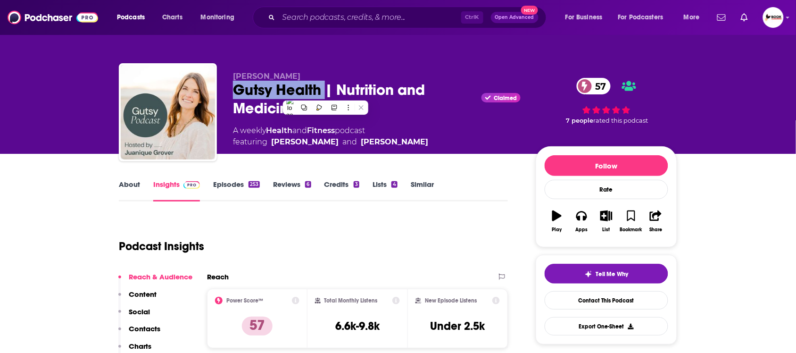
click at [230, 72] on div "Juanique Grover Gutsy Health | Nutrition and Medicine Claimed 57 A weekly Healt…" at bounding box center [398, 114] width 558 height 102
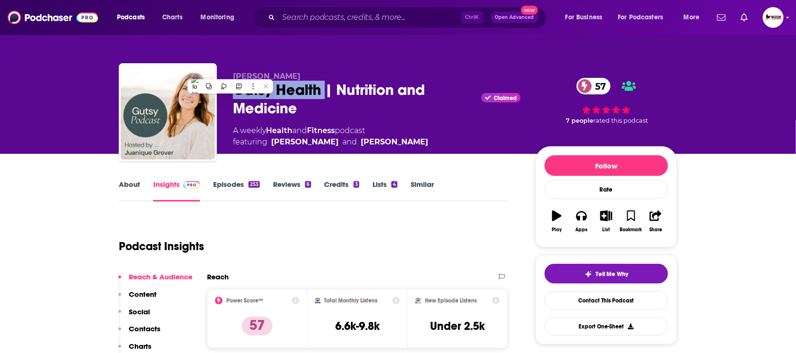
copy span "Juanique Grover"
click at [147, 331] on p "Contacts" at bounding box center [145, 328] width 32 height 9
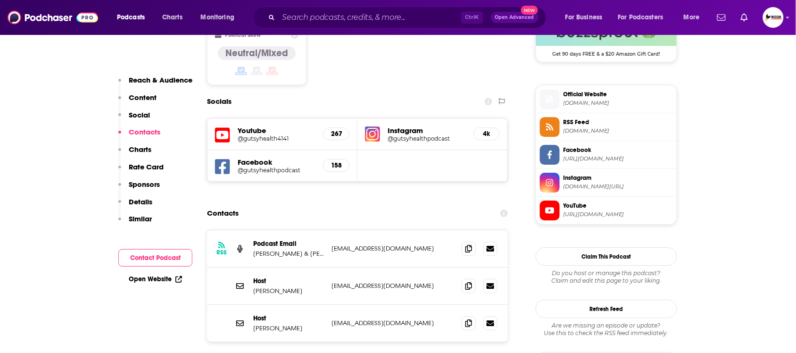
scroll to position [810, 0]
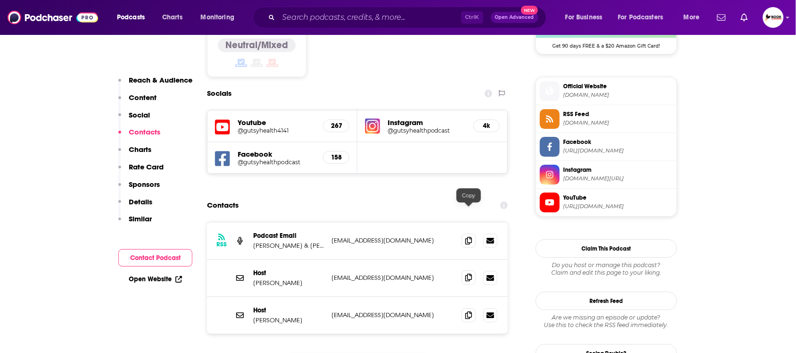
click at [465, 274] on icon at bounding box center [468, 278] width 7 height 8
click at [469, 236] on icon at bounding box center [468, 240] width 7 height 8
click at [145, 279] on link "Open Website" at bounding box center [155, 279] width 53 height 8
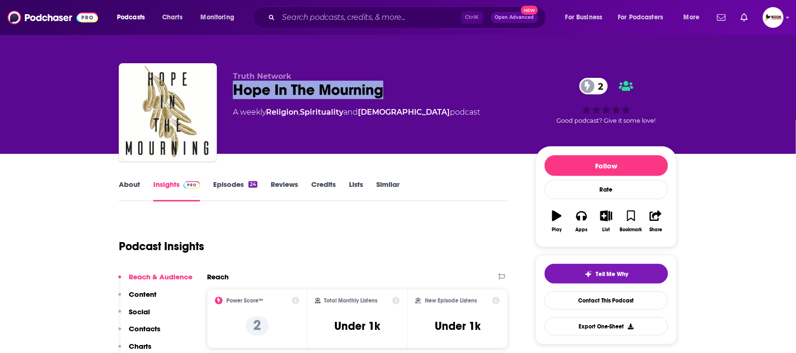
drag, startPoint x: 229, startPoint y: 92, endPoint x: 388, endPoint y: 91, distance: 158.9
click at [388, 91] on div "Truth Network Hope In The Mourning 2 A weekly Religion , Spirituality and [DEMO…" at bounding box center [398, 114] width 558 height 102
copy h2 "Hope In The Mourning"
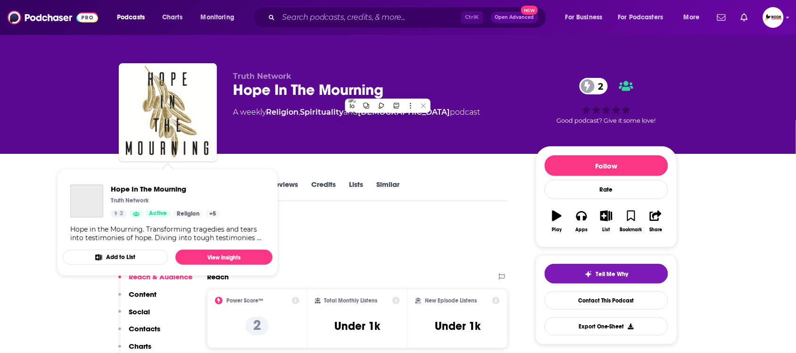
drag, startPoint x: 17, startPoint y: 151, endPoint x: 61, endPoint y: 174, distance: 49.6
click at [17, 151] on div "Truth Network Hope In The Mourning 2 A weekly Religion , Spirituality and [DEMO…" at bounding box center [398, 77] width 796 height 154
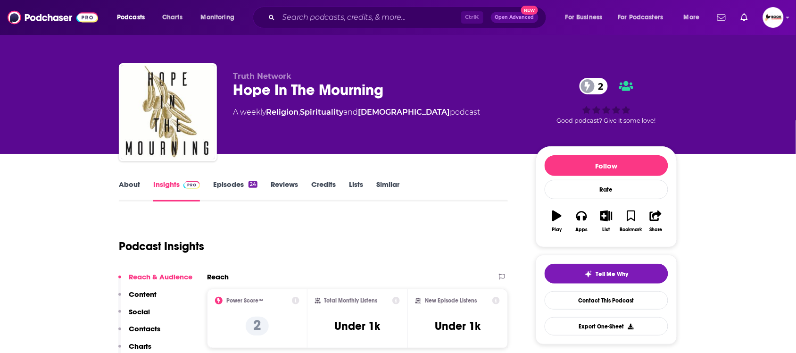
click at [126, 185] on link "About" at bounding box center [129, 191] width 21 height 22
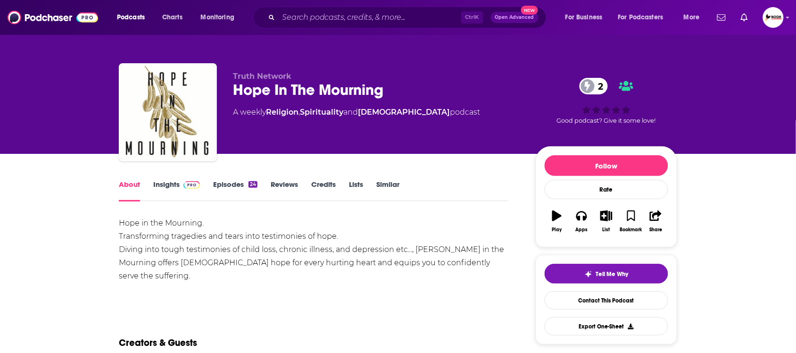
click at [173, 189] on link "Insights" at bounding box center [176, 191] width 47 height 22
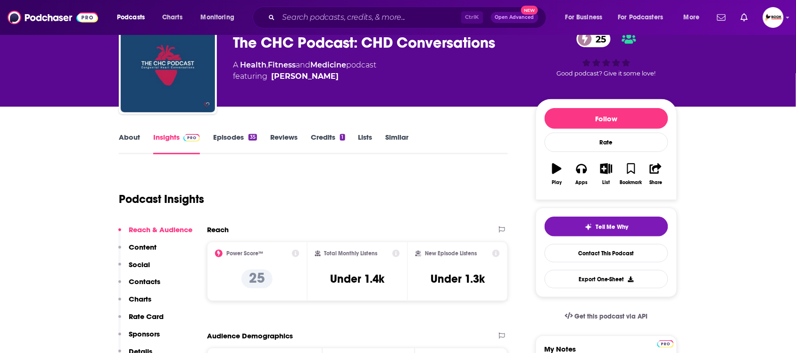
scroll to position [59, 0]
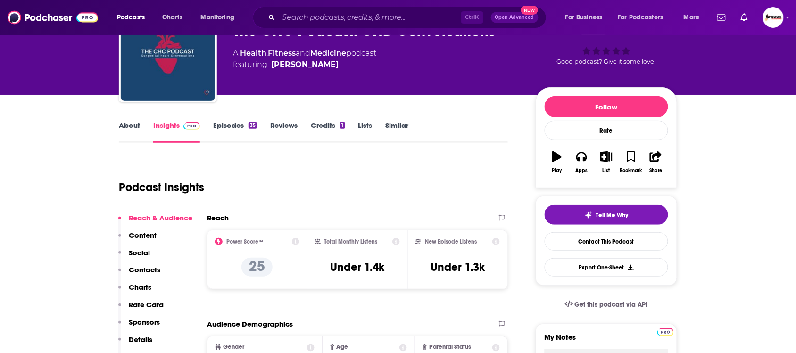
click at [134, 126] on link "About" at bounding box center [129, 132] width 21 height 22
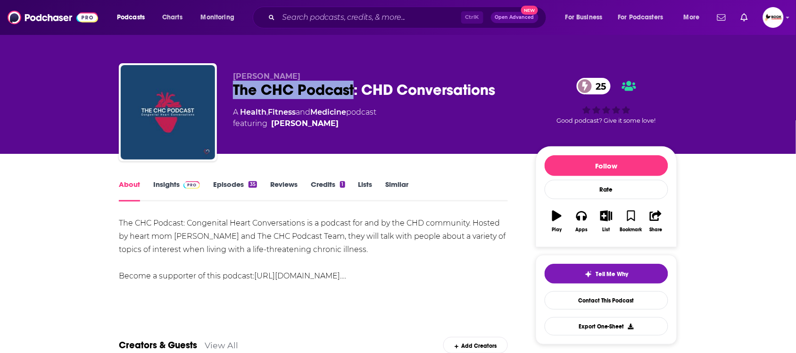
drag, startPoint x: 232, startPoint y: 92, endPoint x: 354, endPoint y: 94, distance: 122.6
click at [354, 94] on div "[PERSON_NAME] The CHC Podcast: CHD Conversations 25 A Health , Fitness and Medi…" at bounding box center [398, 114] width 558 height 102
copy h1 "The CHC Podcast"
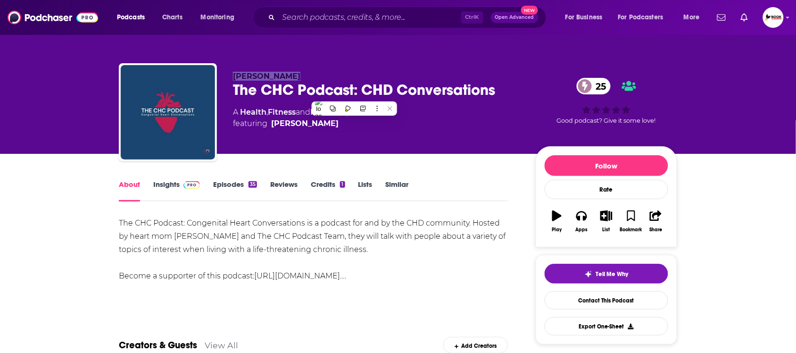
drag, startPoint x: 230, startPoint y: 72, endPoint x: 300, endPoint y: 72, distance: 70.3
click at [300, 72] on div "[PERSON_NAME] The CHC Podcast: CHD Conversations 25 A Health , Fitness and Medi…" at bounding box center [398, 114] width 558 height 102
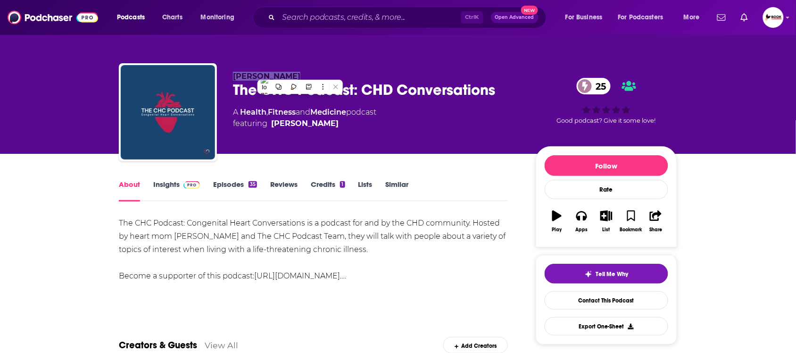
copy span "[PERSON_NAME]"
click at [168, 184] on link "Insights" at bounding box center [176, 191] width 47 height 22
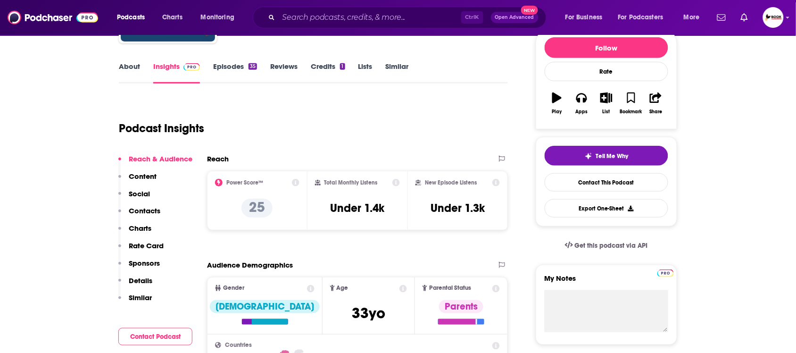
click at [149, 210] on p "Contacts" at bounding box center [145, 210] width 32 height 9
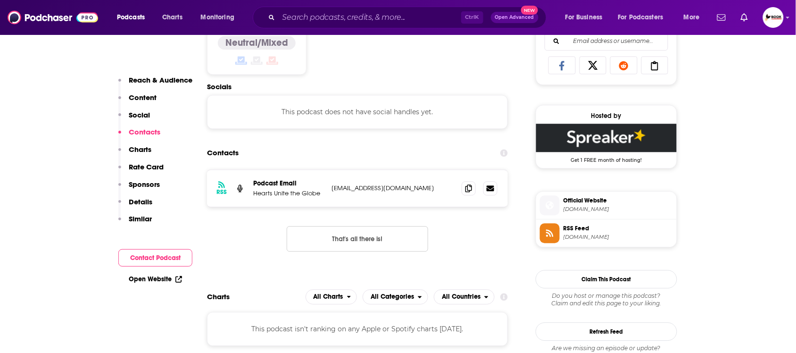
scroll to position [634, 0]
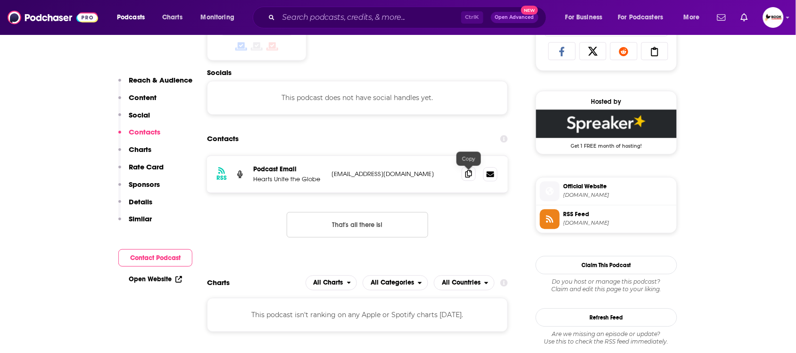
click at [468, 173] on icon at bounding box center [468, 174] width 7 height 8
click at [166, 279] on link "Open Website" at bounding box center [155, 279] width 53 height 8
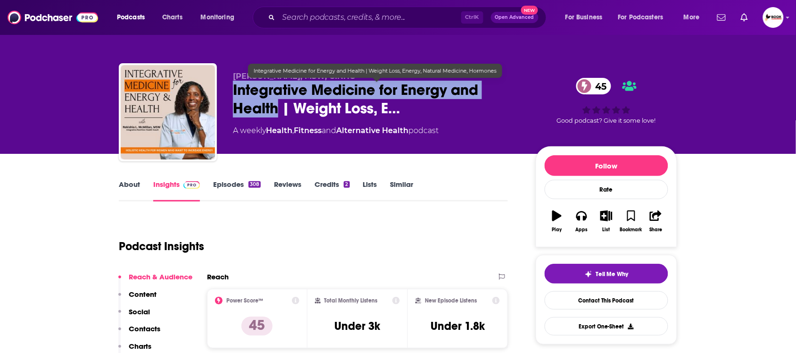
drag, startPoint x: 230, startPoint y: 92, endPoint x: 277, endPoint y: 111, distance: 51.4
click at [277, 111] on div "[PERSON_NAME], MSW, CINHC Integrative Medicine for Energy and Health | Weight L…" at bounding box center [398, 114] width 558 height 102
copy h2 "Integrative Medicine for Energy and Health"
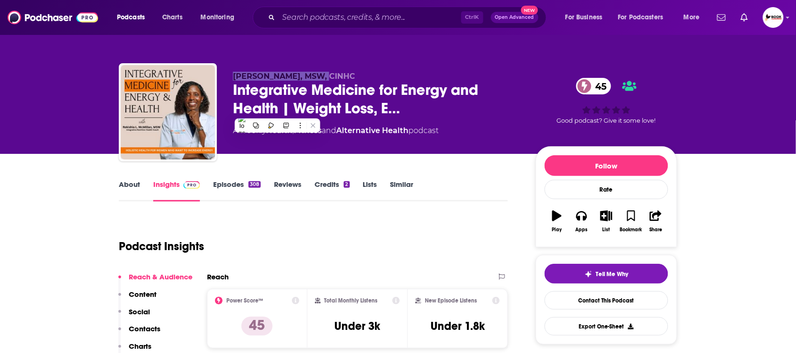
drag, startPoint x: 229, startPoint y: 75, endPoint x: 312, endPoint y: 75, distance: 83.5
click at [312, 75] on div "[PERSON_NAME], MSW, CINHC Integrative Medicine for Energy and Health | Weight L…" at bounding box center [398, 114] width 558 height 102
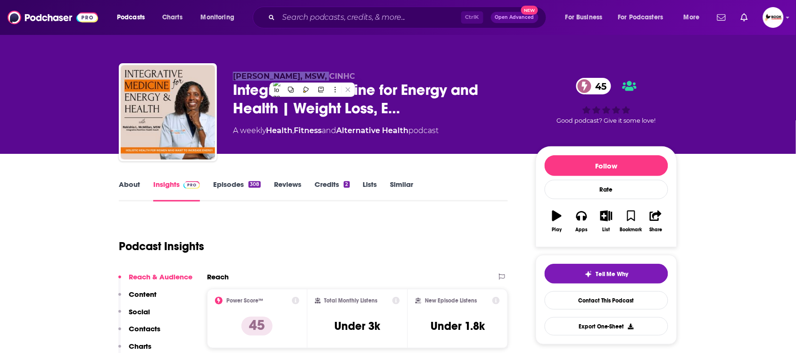
copy span "[PERSON_NAME]"
click at [149, 328] on p "Contacts" at bounding box center [145, 328] width 32 height 9
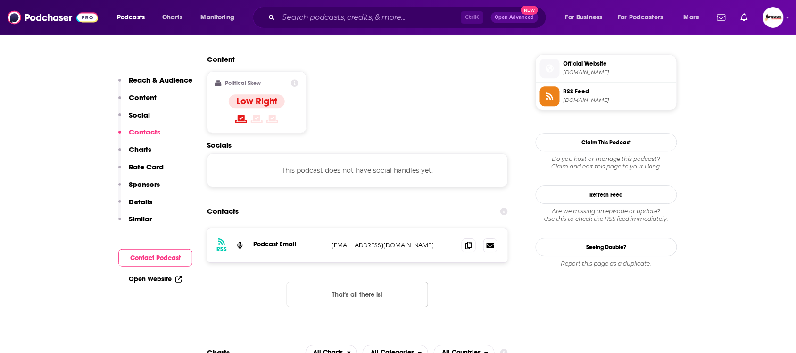
scroll to position [760, 0]
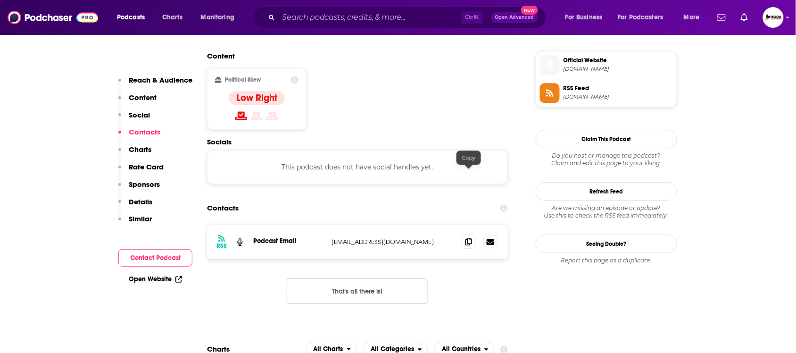
click at [467, 234] on span at bounding box center [469, 241] width 14 height 14
click at [165, 278] on link "Open Website" at bounding box center [155, 279] width 53 height 8
